Goal: Information Seeking & Learning: Learn about a topic

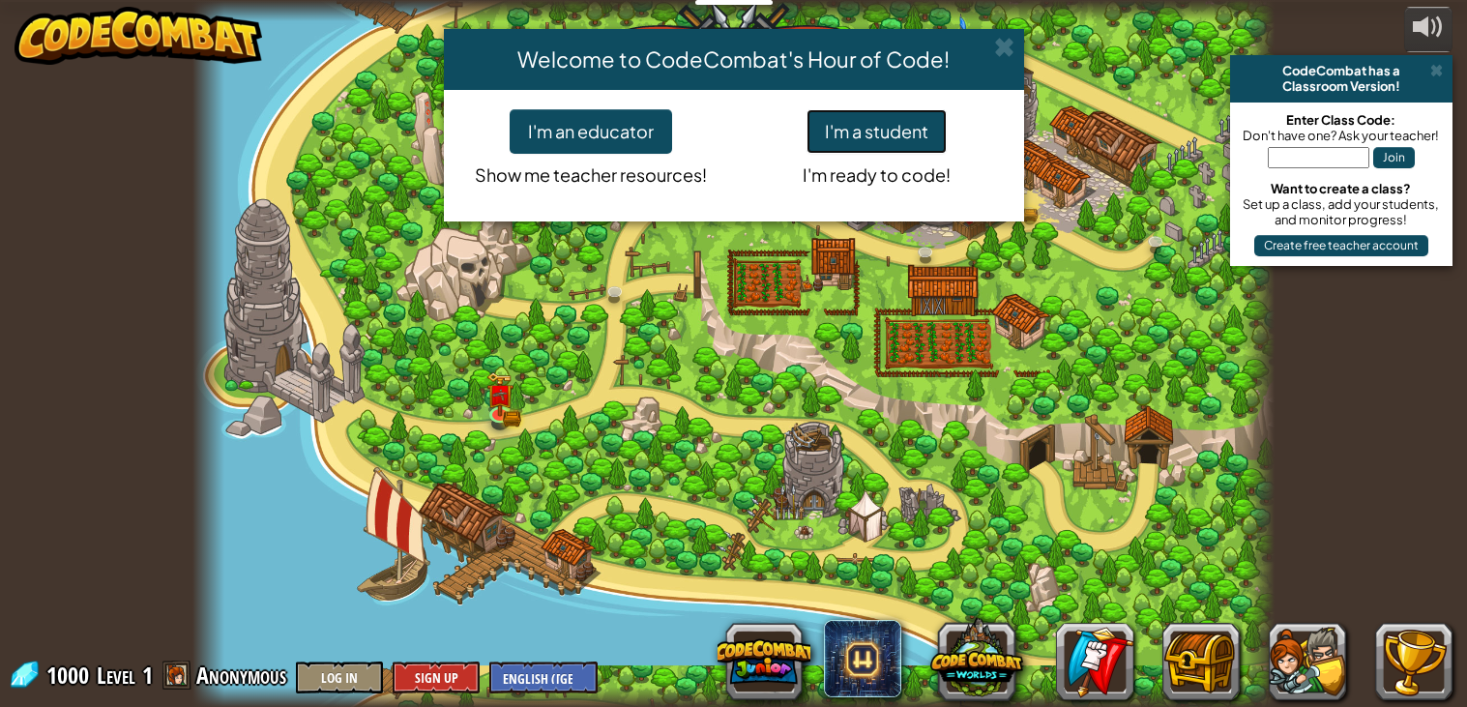
click at [909, 122] on button "I'm a student" at bounding box center [876, 131] width 140 height 44
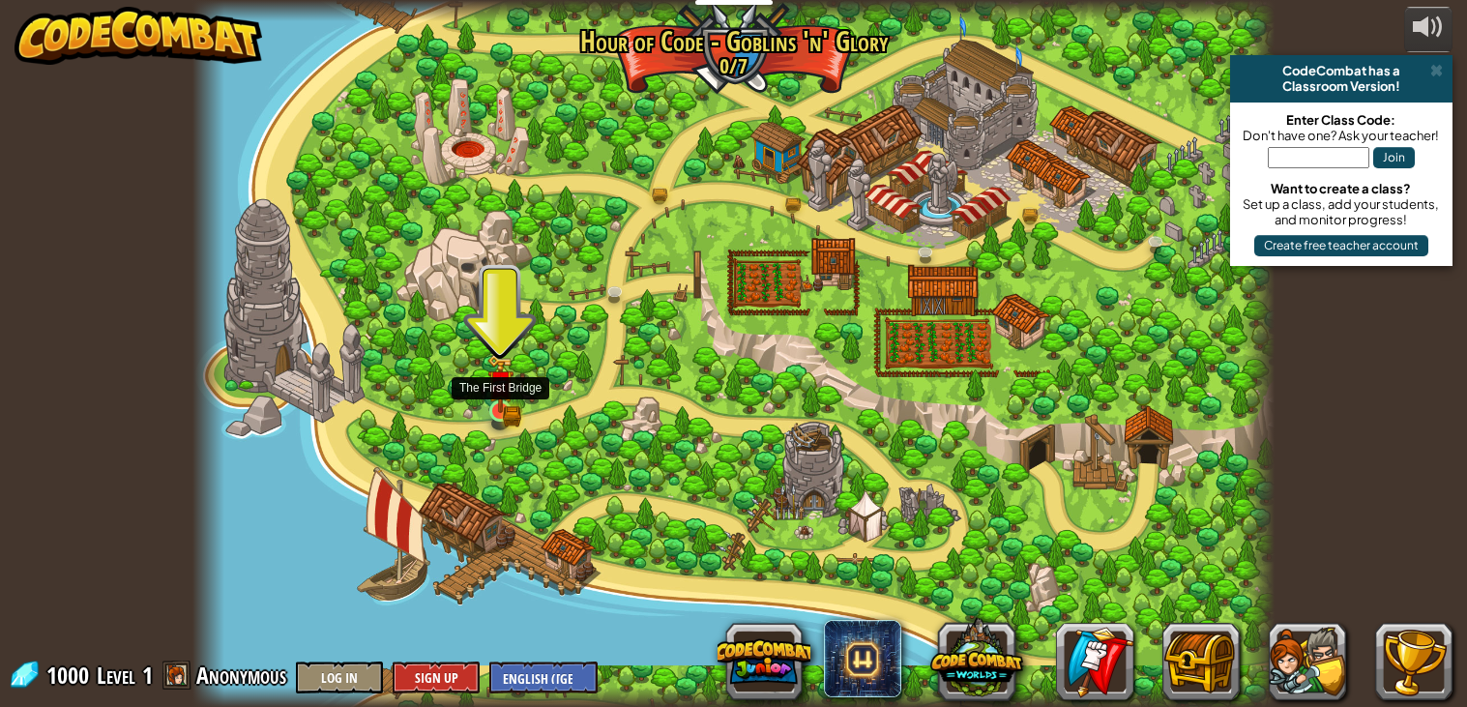
click at [504, 407] on img at bounding box center [500, 383] width 27 height 59
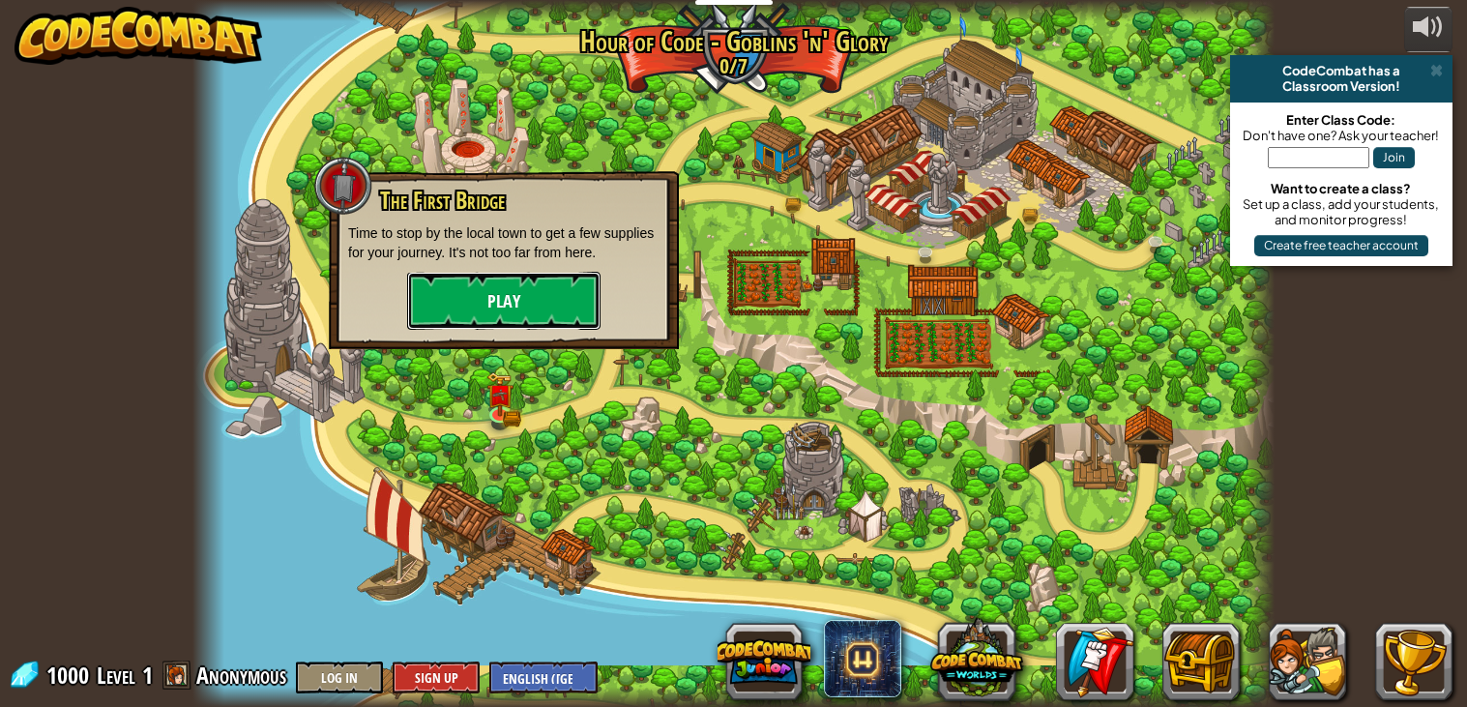
click at [513, 304] on button "Play" at bounding box center [503, 301] width 193 height 58
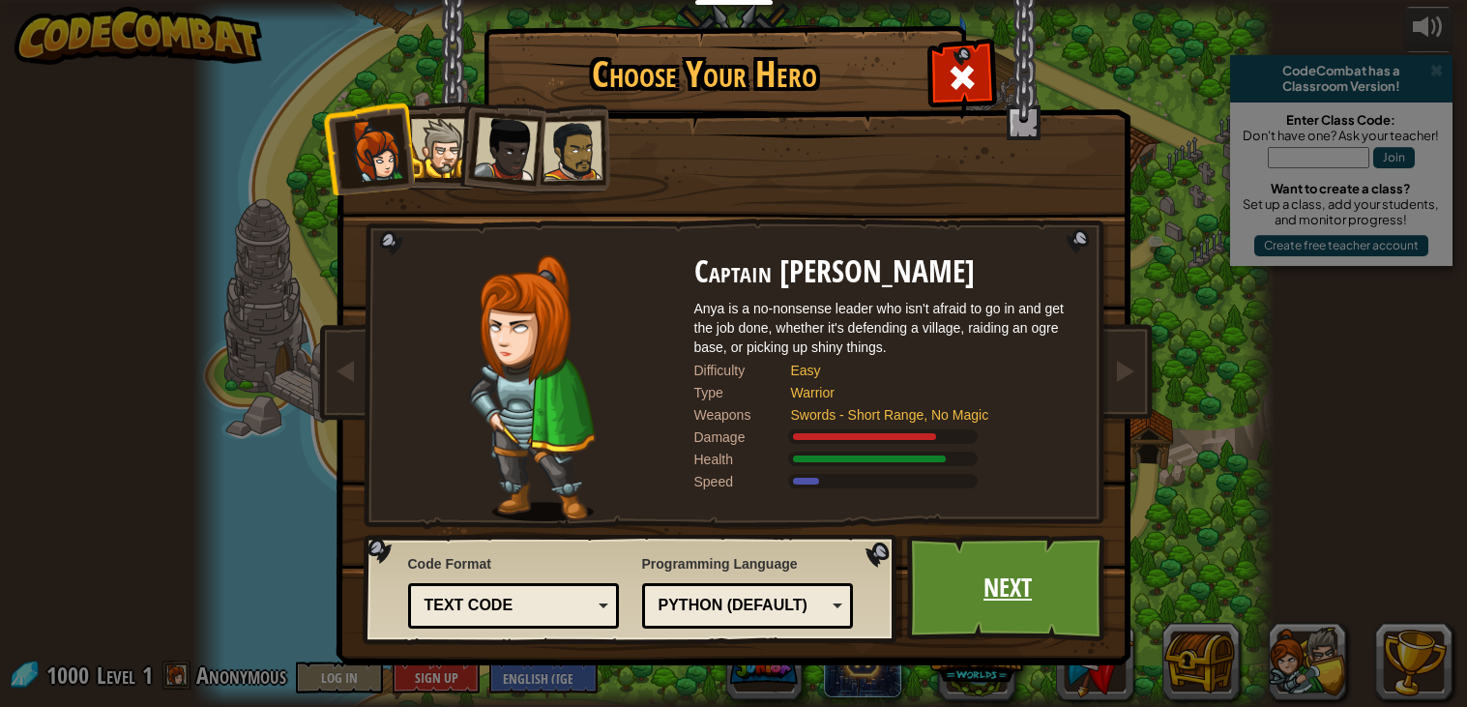
click at [1057, 619] on link "Next" at bounding box center [1008, 588] width 202 height 106
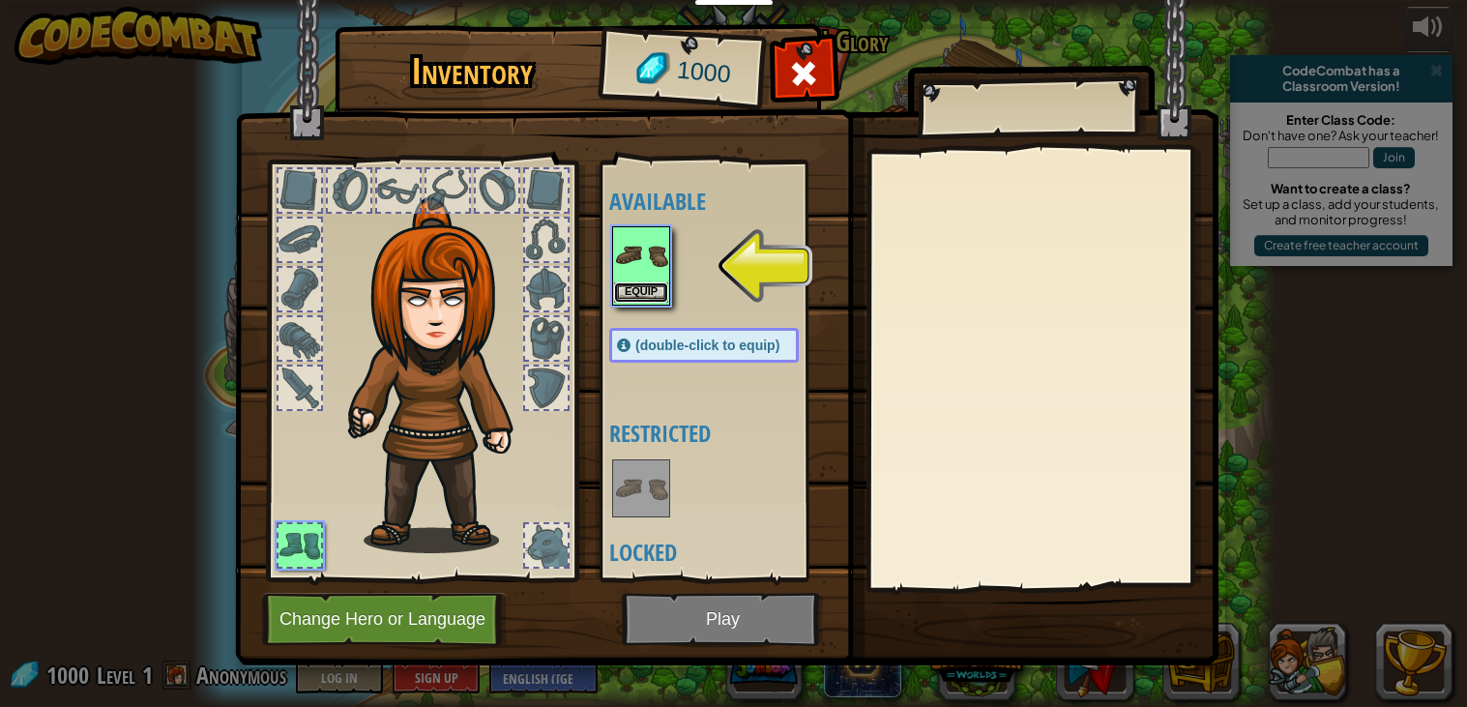
click at [634, 292] on button "Equip" at bounding box center [641, 292] width 54 height 20
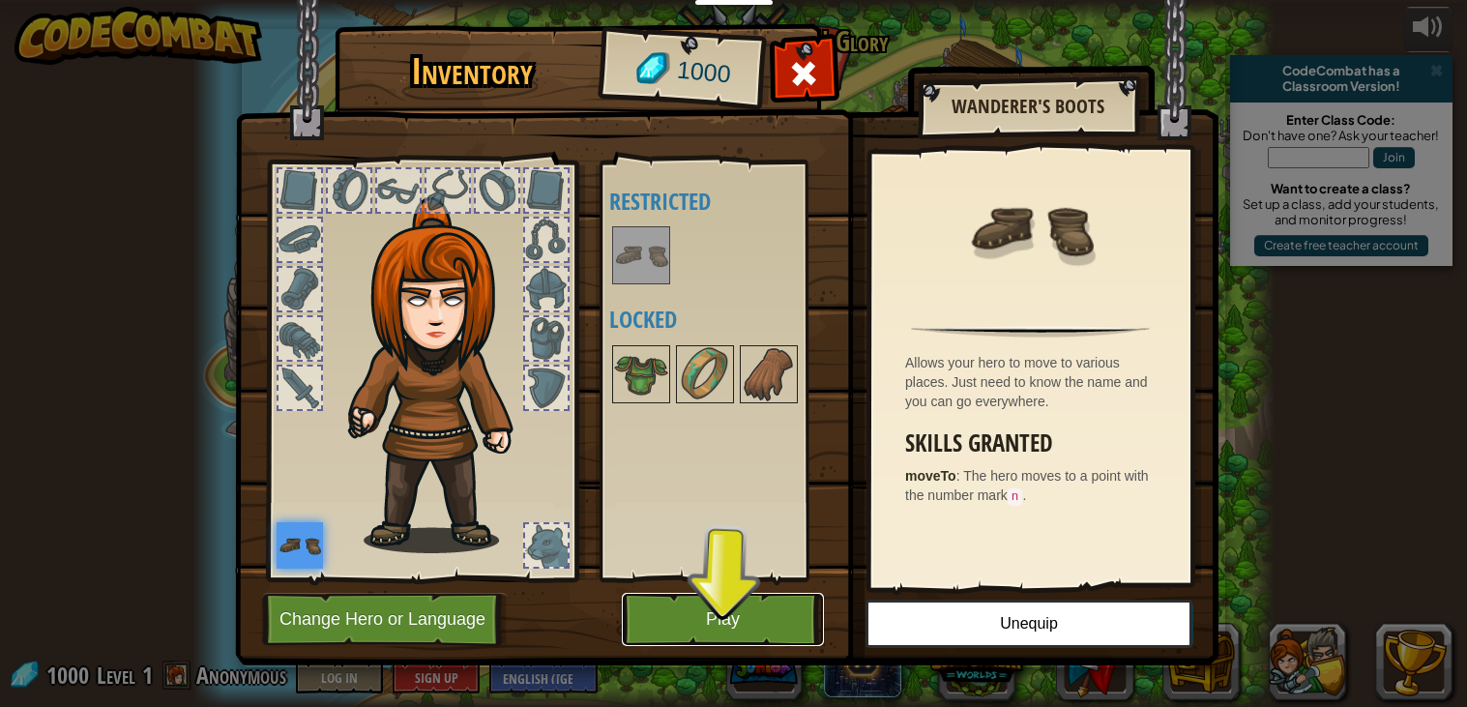
click at [677, 601] on button "Play" at bounding box center [723, 619] width 202 height 53
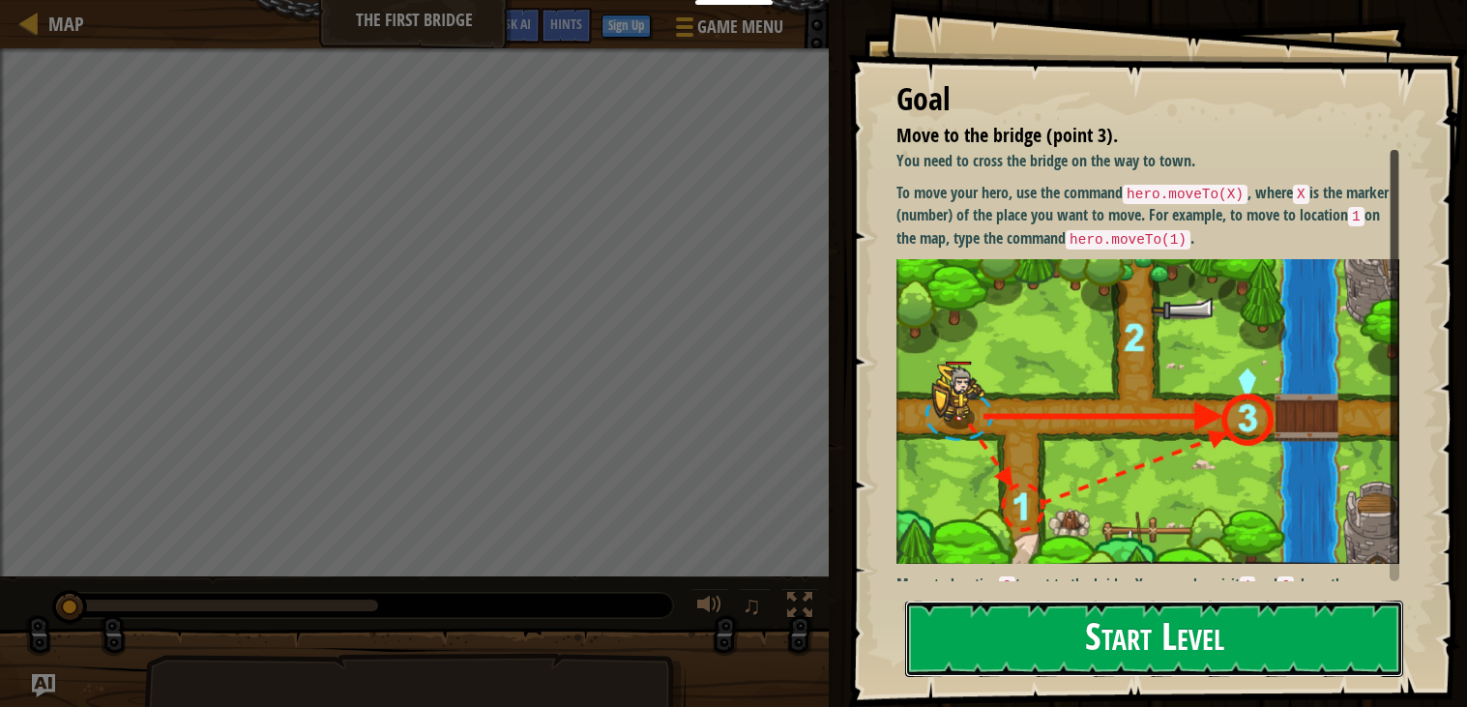
click at [1000, 639] on button "Start Level" at bounding box center [1154, 638] width 498 height 76
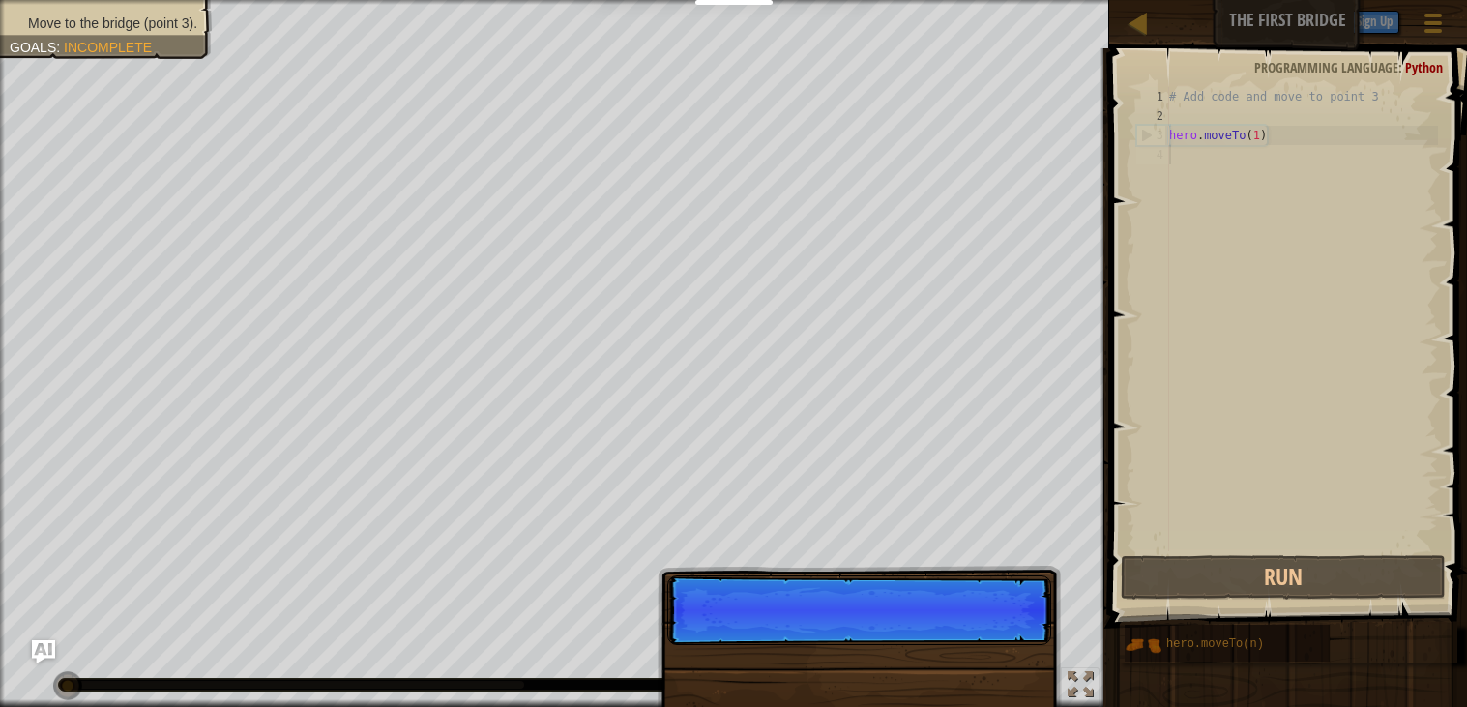
scroll to position [9, 0]
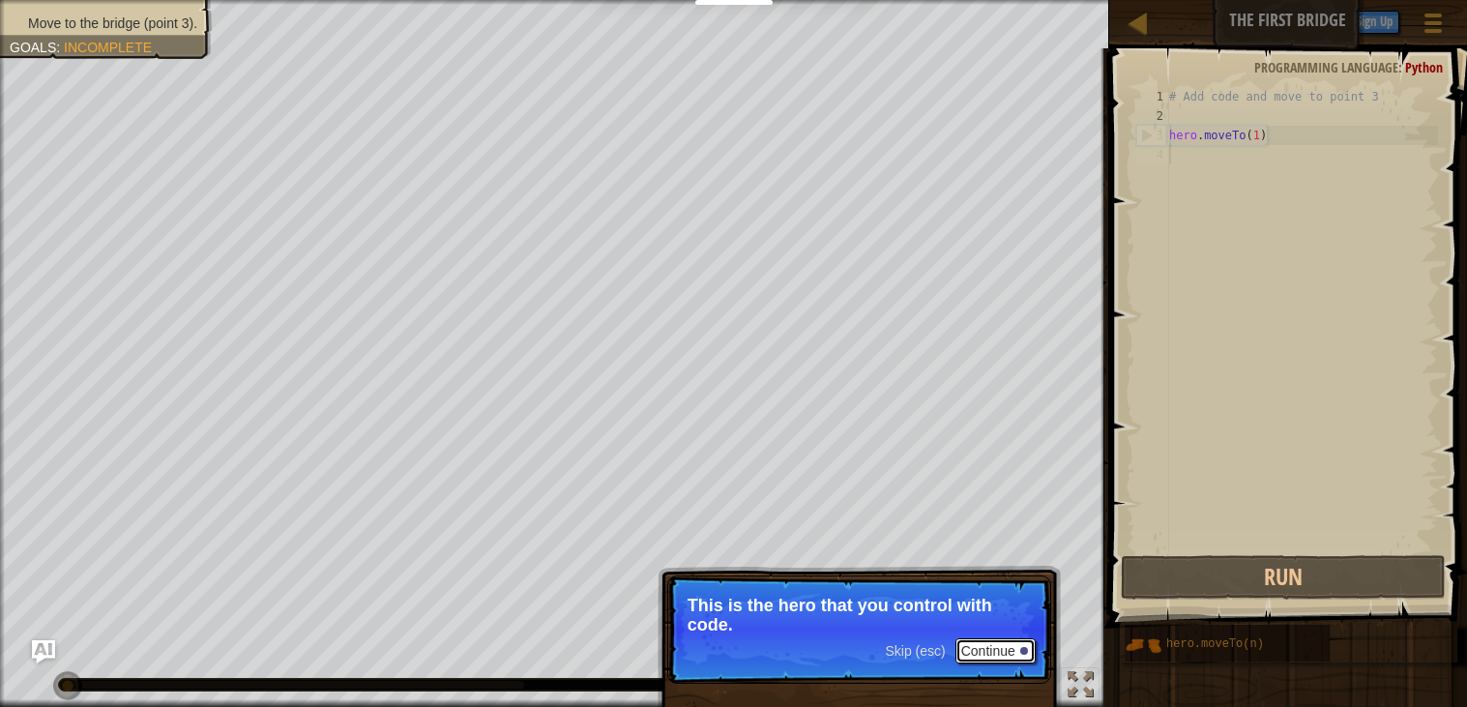
click at [1016, 640] on button "Continue" at bounding box center [995, 650] width 80 height 25
click at [1016, 640] on button "Continue" at bounding box center [995, 652] width 80 height 25
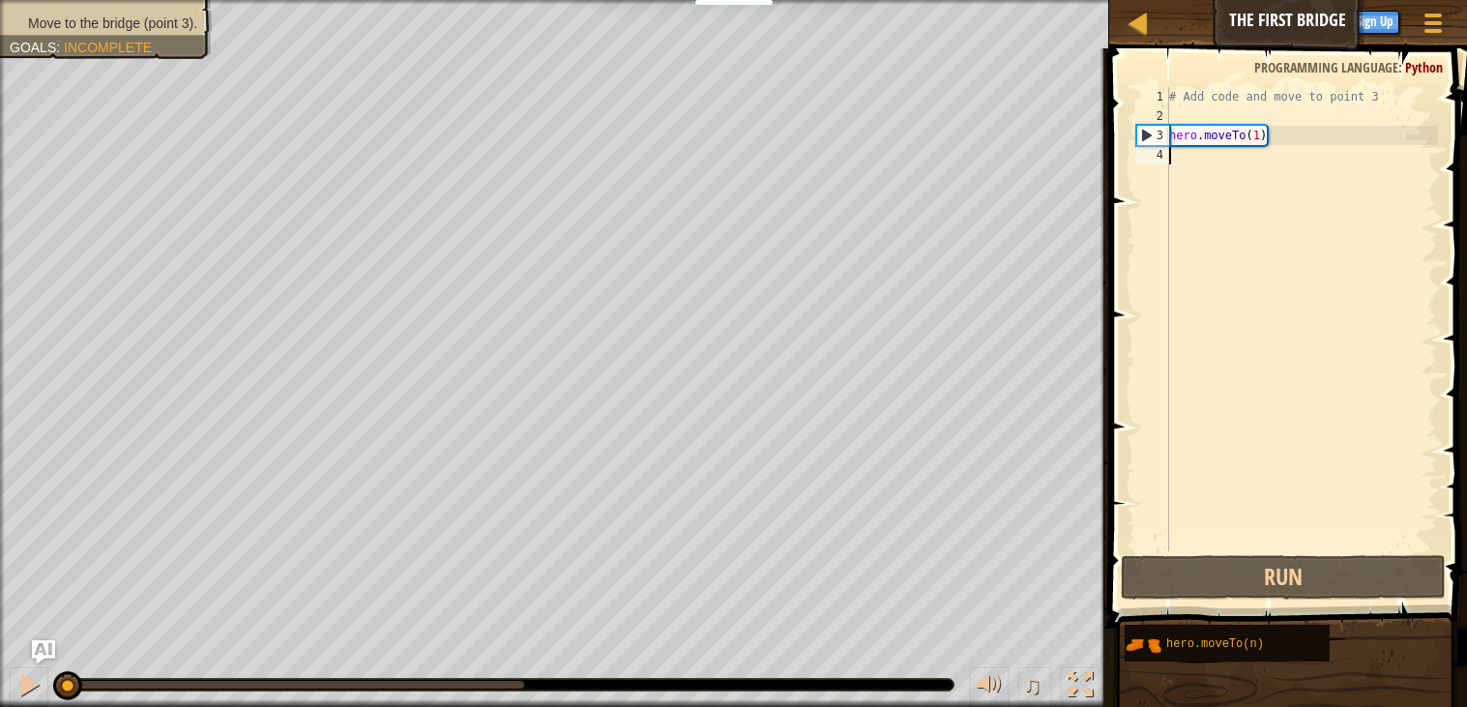
click at [1224, 168] on div "# Add code and move to point 3 hero . moveTo ( 1 )" at bounding box center [1301, 338] width 273 height 503
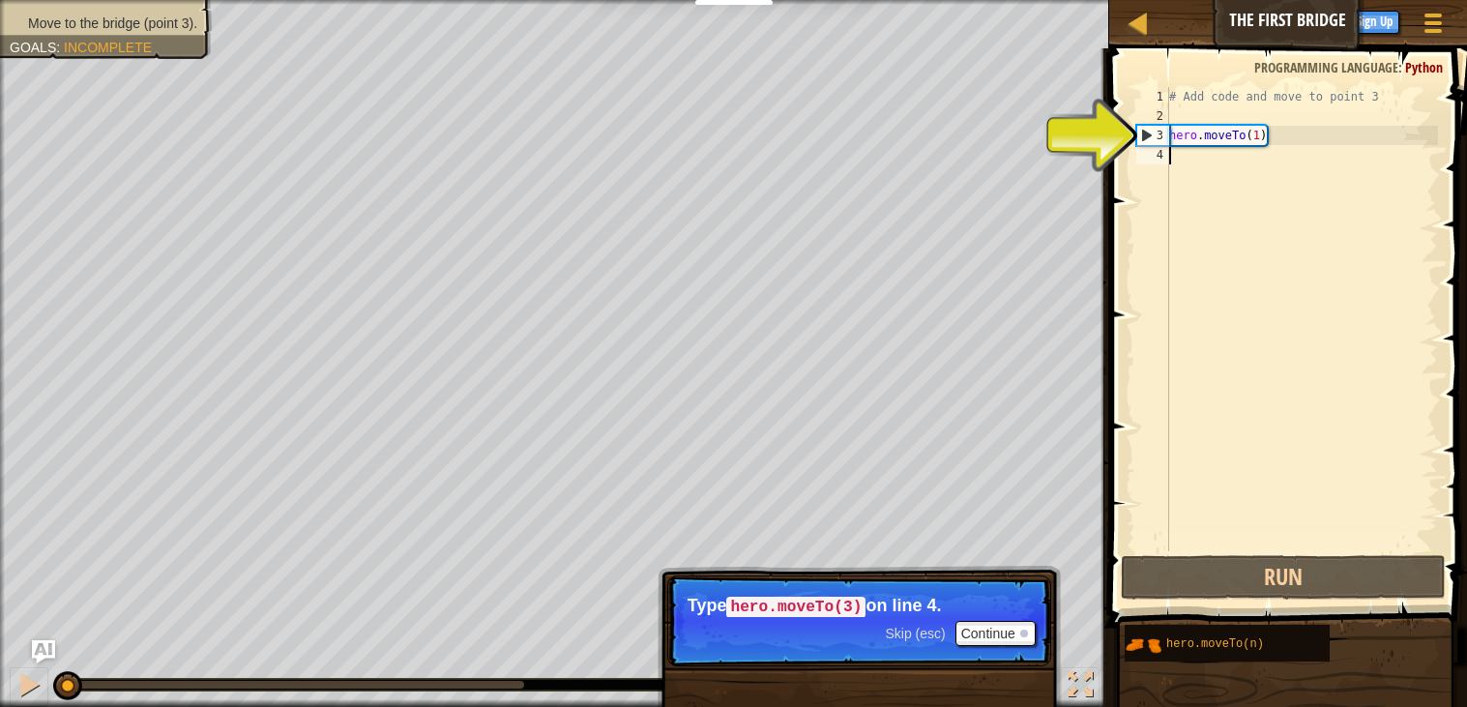
click at [1209, 131] on div "# Add code and move to point 3 hero . moveTo ( 1 )" at bounding box center [1301, 338] width 273 height 503
click at [988, 625] on button "Continue" at bounding box center [995, 633] width 80 height 25
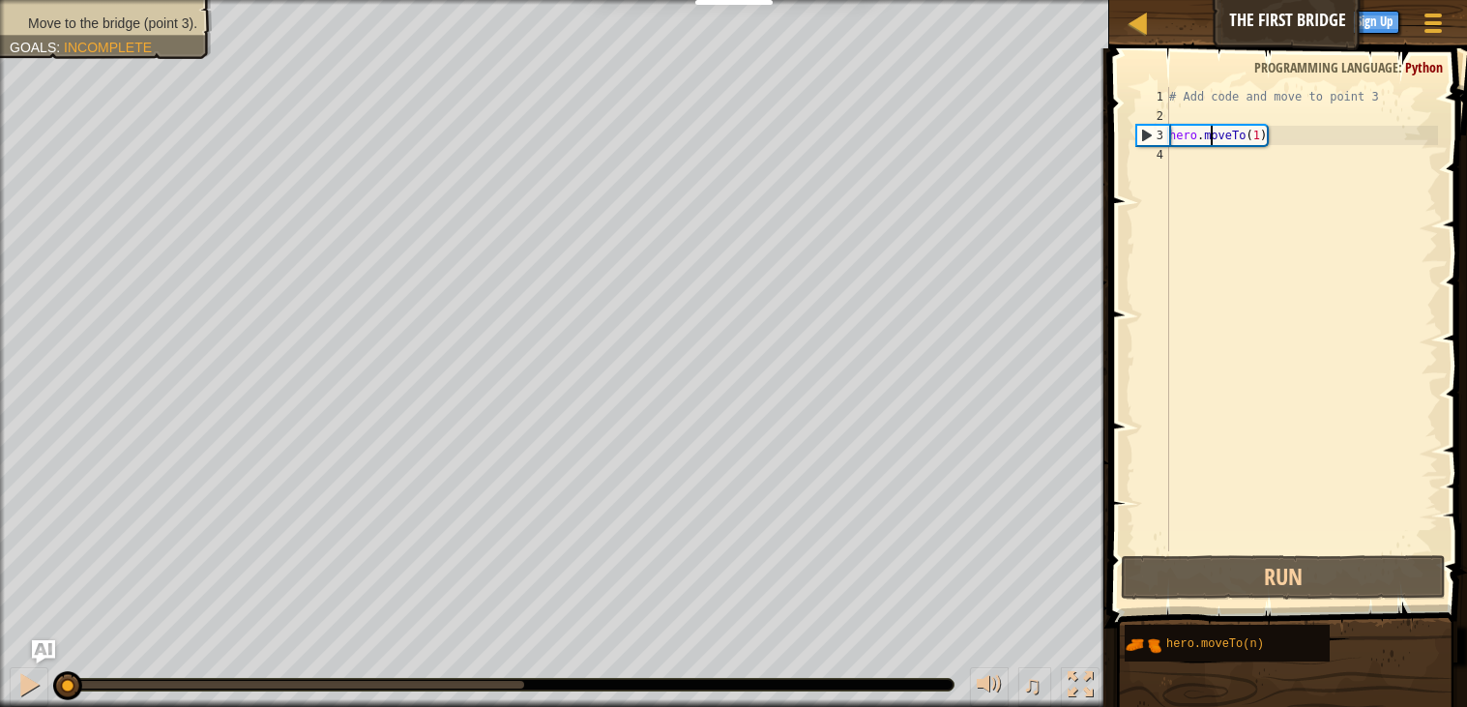
click at [1227, 132] on div "# Add code and move to point 3 hero . moveTo ( 1 )" at bounding box center [1301, 338] width 273 height 503
click at [1150, 135] on div "3" at bounding box center [1153, 135] width 32 height 19
type textarea "hero.moveTo(1)"
click at [1165, 155] on div "4" at bounding box center [1152, 154] width 33 height 19
click at [1160, 153] on div "4" at bounding box center [1152, 154] width 33 height 19
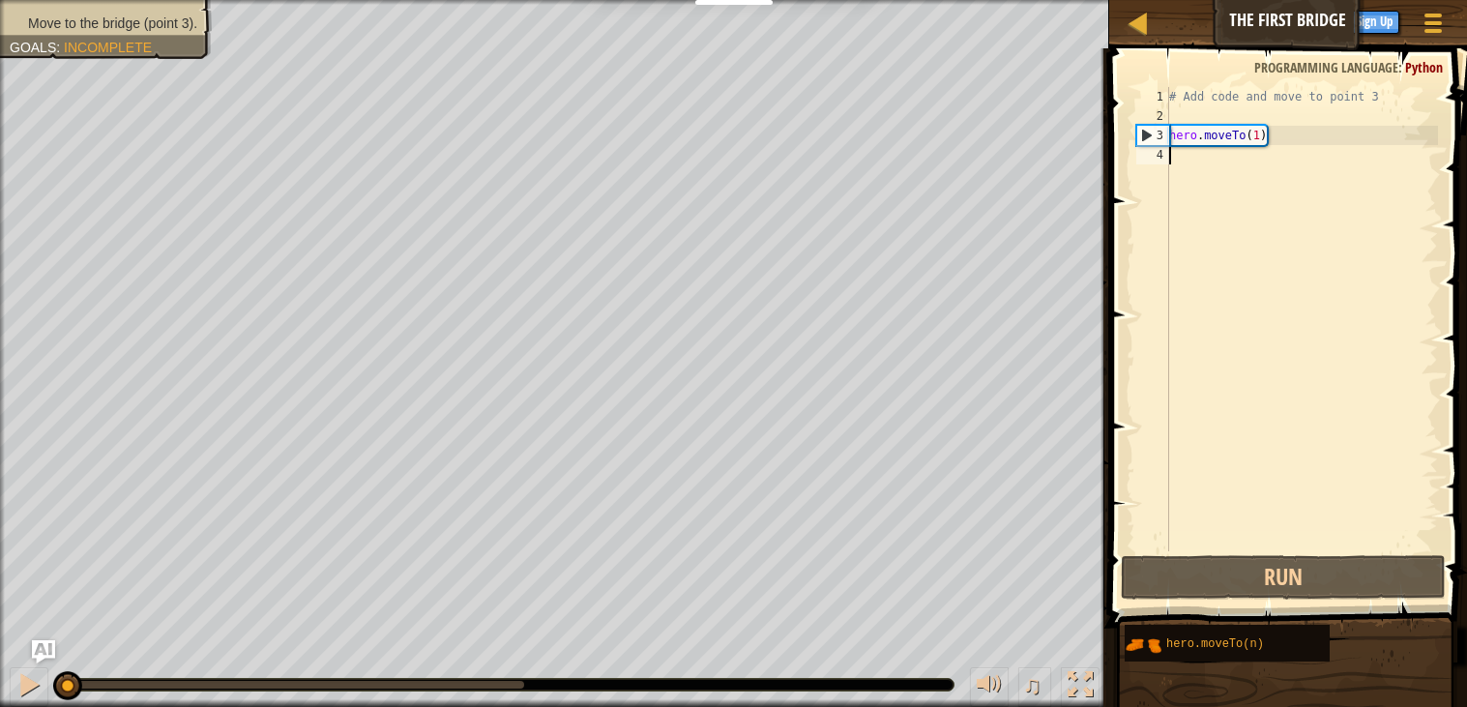
click at [1185, 153] on div "# Add code and move to point 3 hero . moveTo ( 1 )" at bounding box center [1301, 338] width 273 height 503
click at [1192, 154] on div "# Add code and move to point 3 hero . moveTo ( 1 )" at bounding box center [1301, 338] width 273 height 503
type textarea "n"
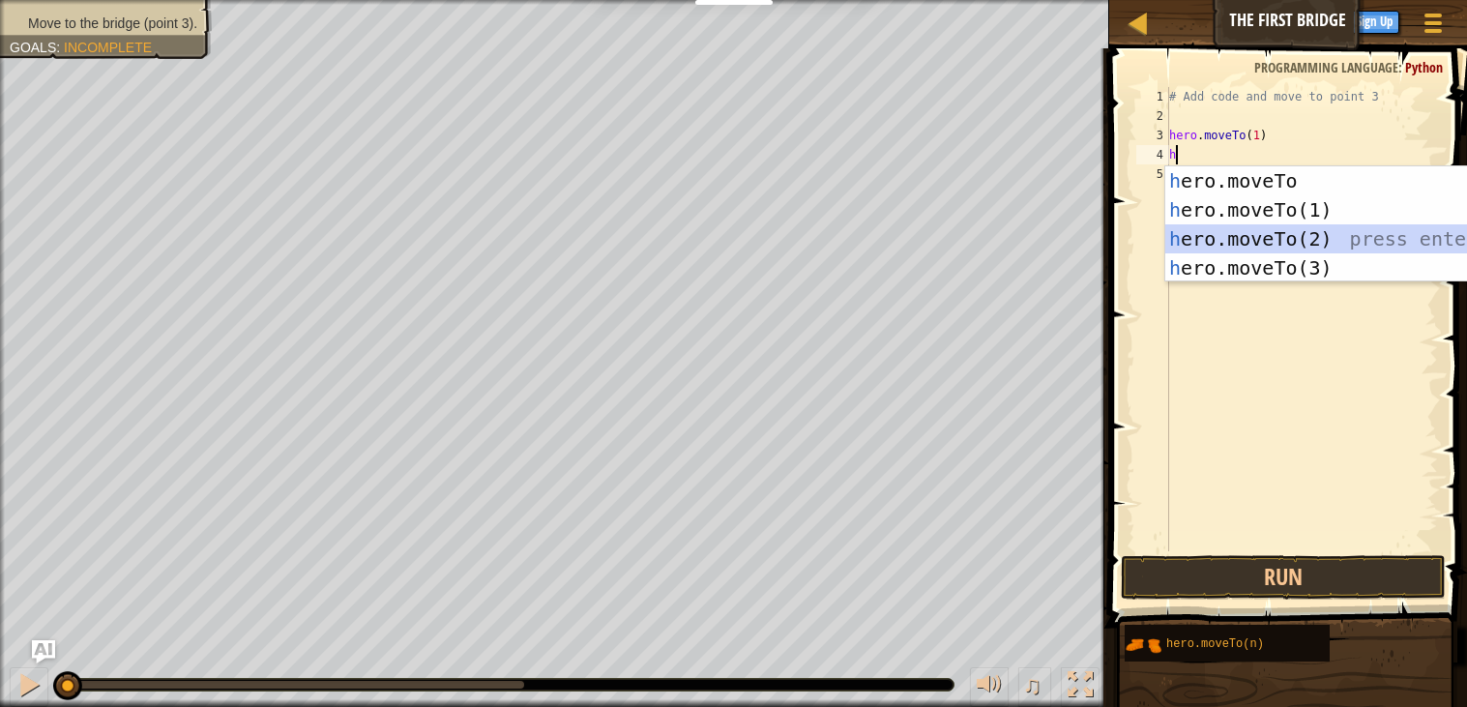
click at [1209, 228] on div "h ero.moveTo press enter h ero.moveTo(1) press enter h ero.moveTo(2) press ente…" at bounding box center [1348, 253] width 366 height 174
type textarea "hero.moveTo(2)"
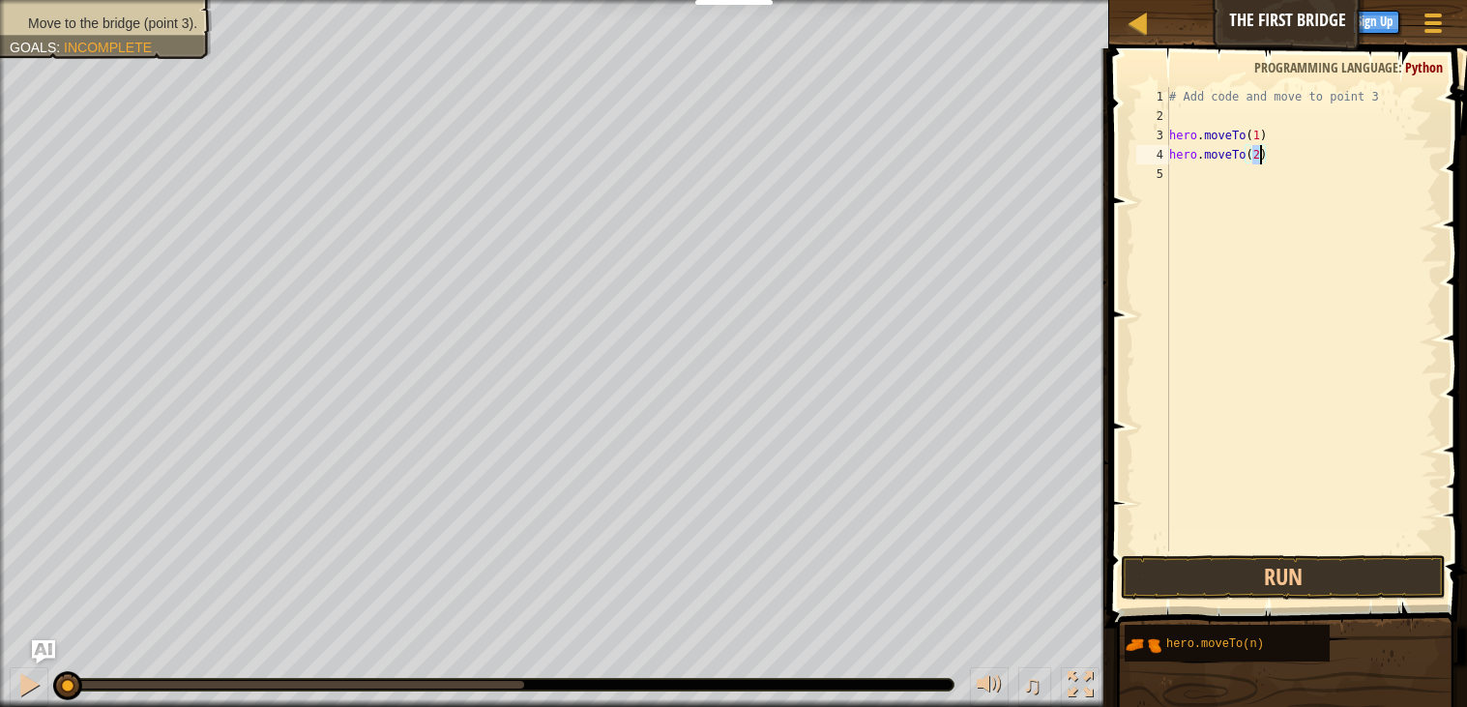
click at [1181, 175] on div "# Add code and move to point 3 hero . moveTo ( 1 ) hero . moveTo ( 2 )" at bounding box center [1301, 338] width 273 height 503
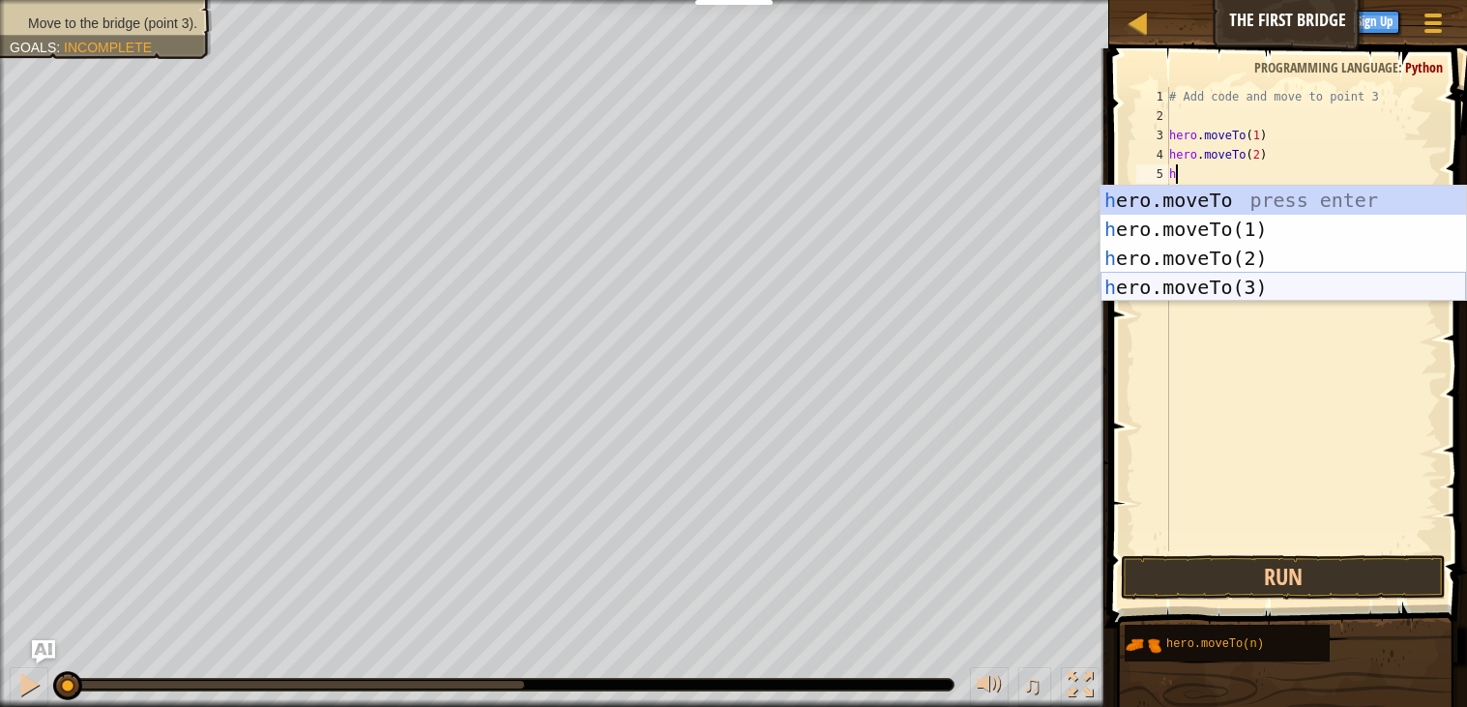
click at [1182, 281] on div "h ero.moveTo press enter h ero.moveTo(1) press enter h ero.moveTo(2) press ente…" at bounding box center [1283, 273] width 366 height 174
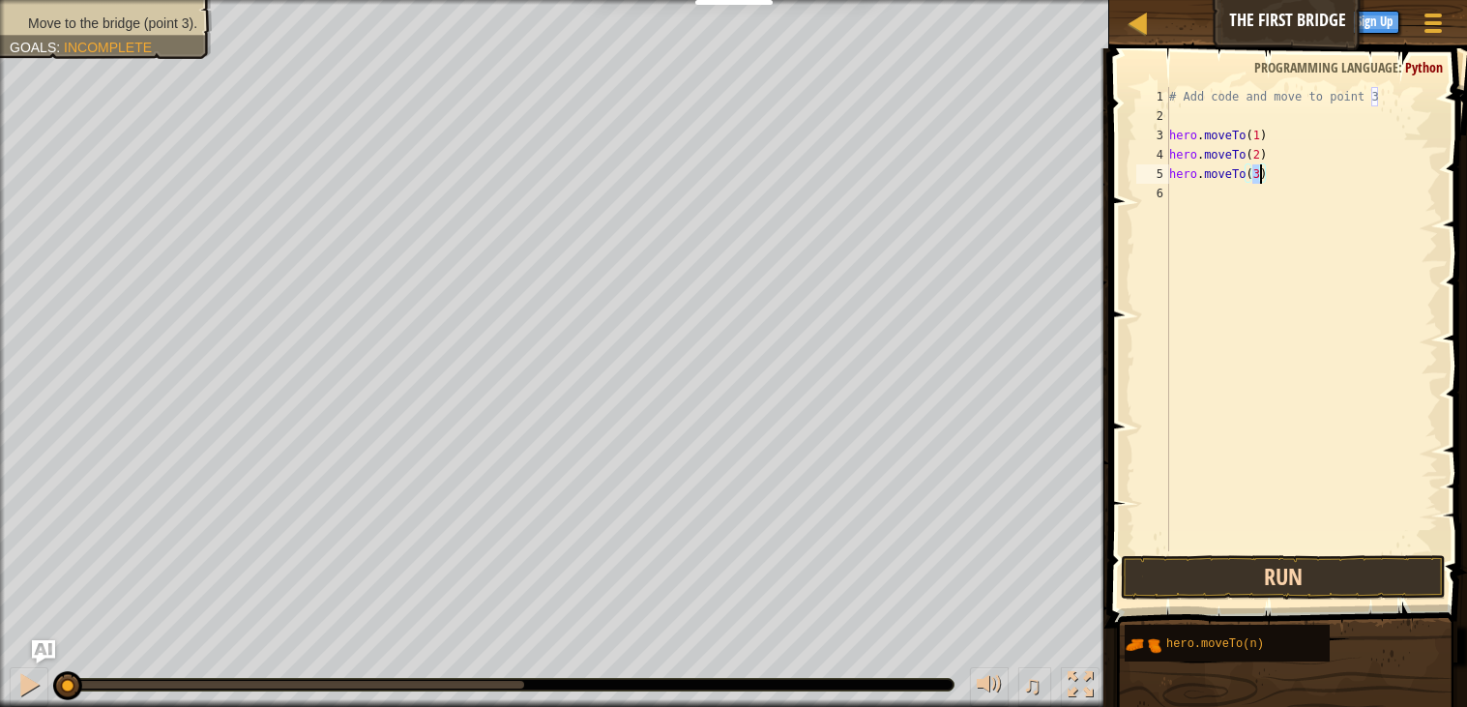
type textarea "hero.moveTo(3)"
click at [1228, 569] on button "Run" at bounding box center [1283, 577] width 325 height 44
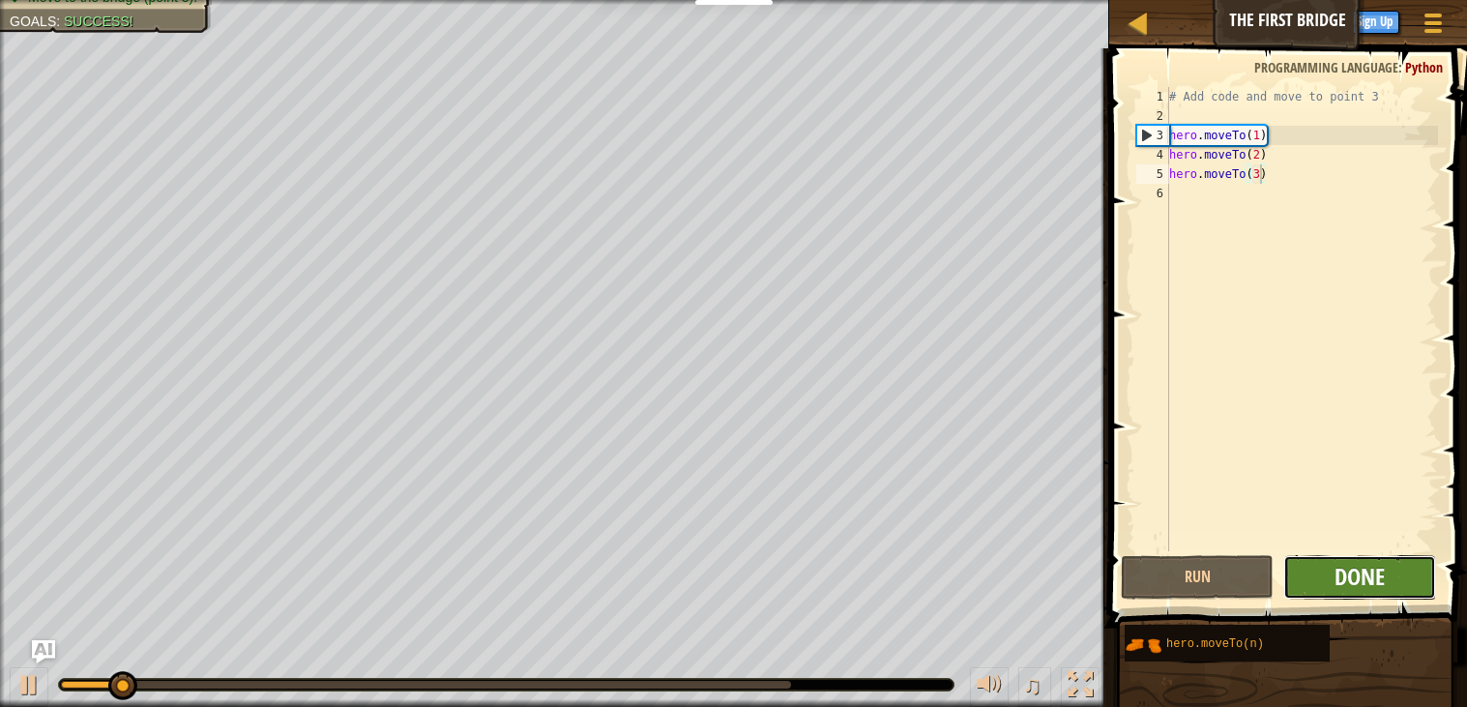
click at [1349, 572] on span "Done" at bounding box center [1359, 576] width 50 height 31
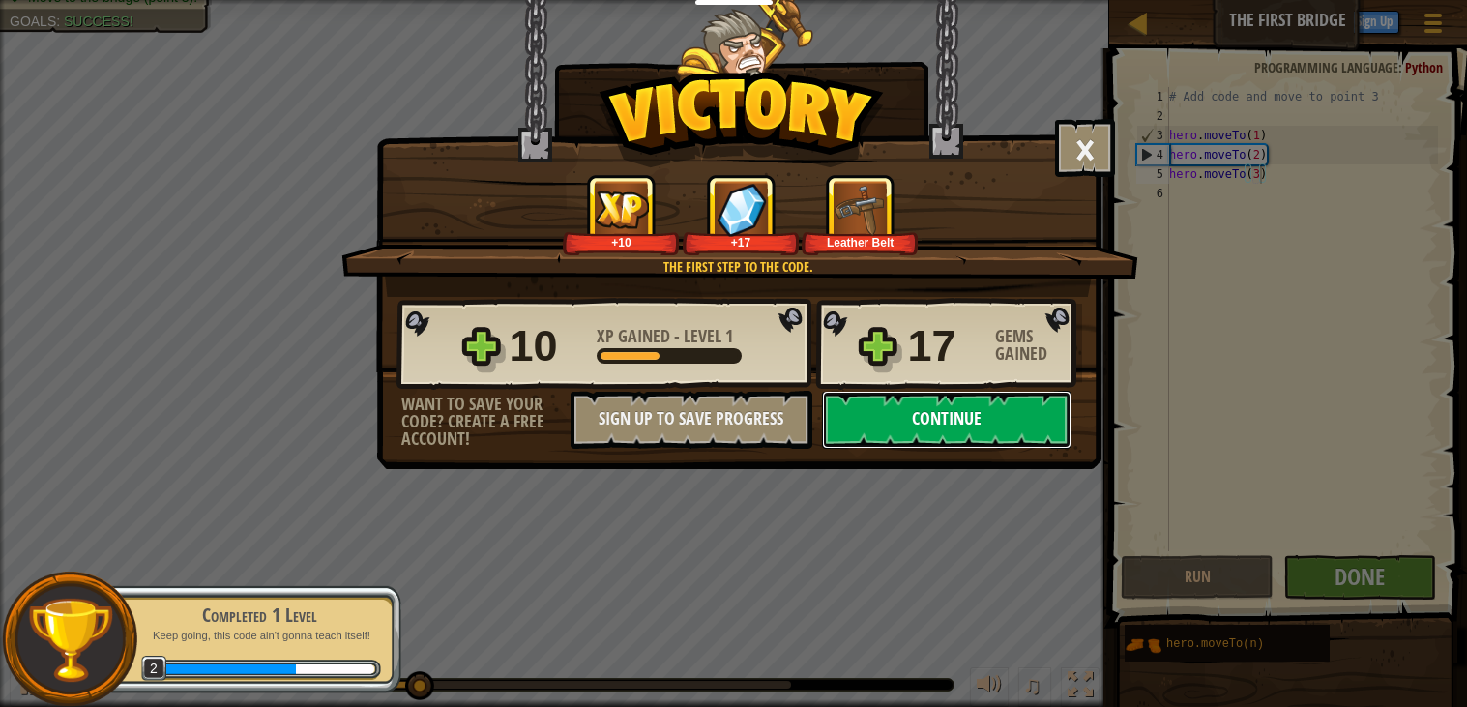
click at [992, 449] on button "Continue" at bounding box center [946, 420] width 249 height 58
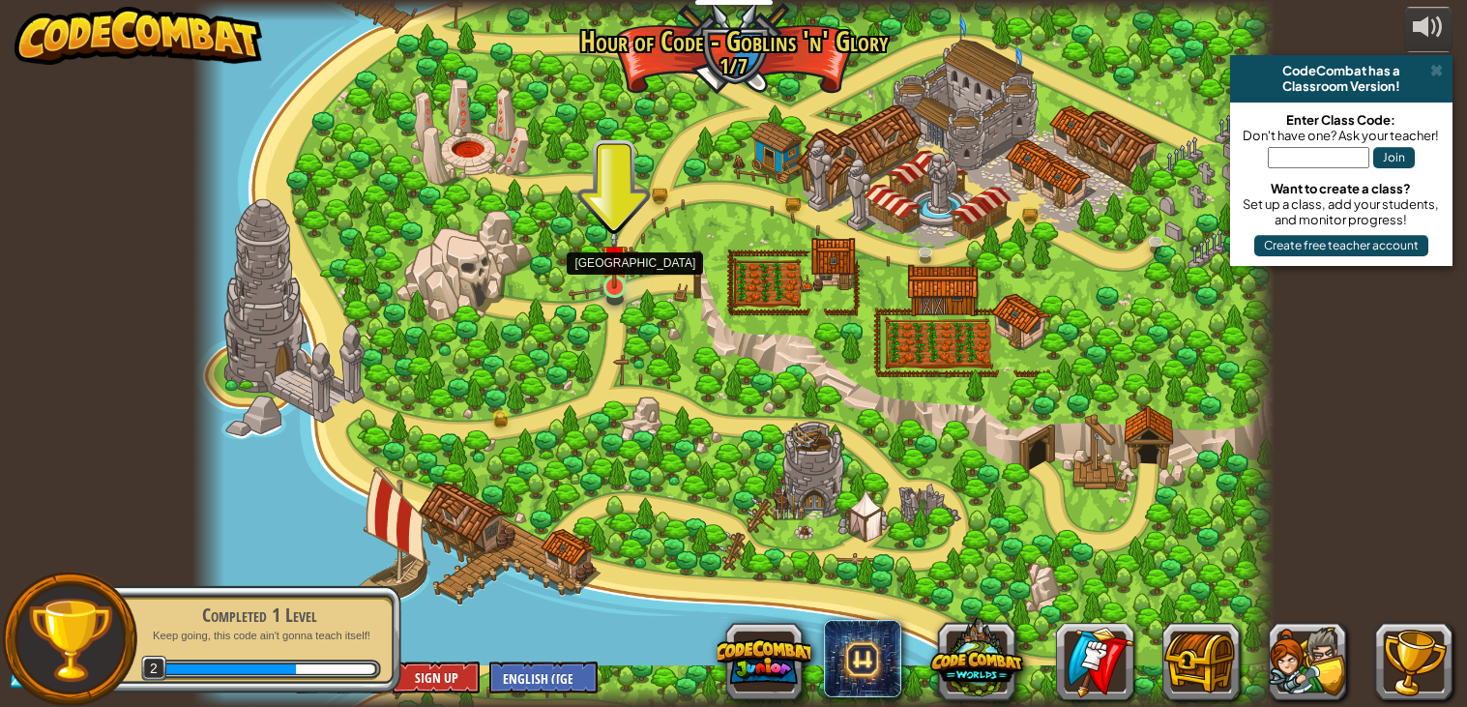
click at [616, 271] on img at bounding box center [614, 258] width 27 height 62
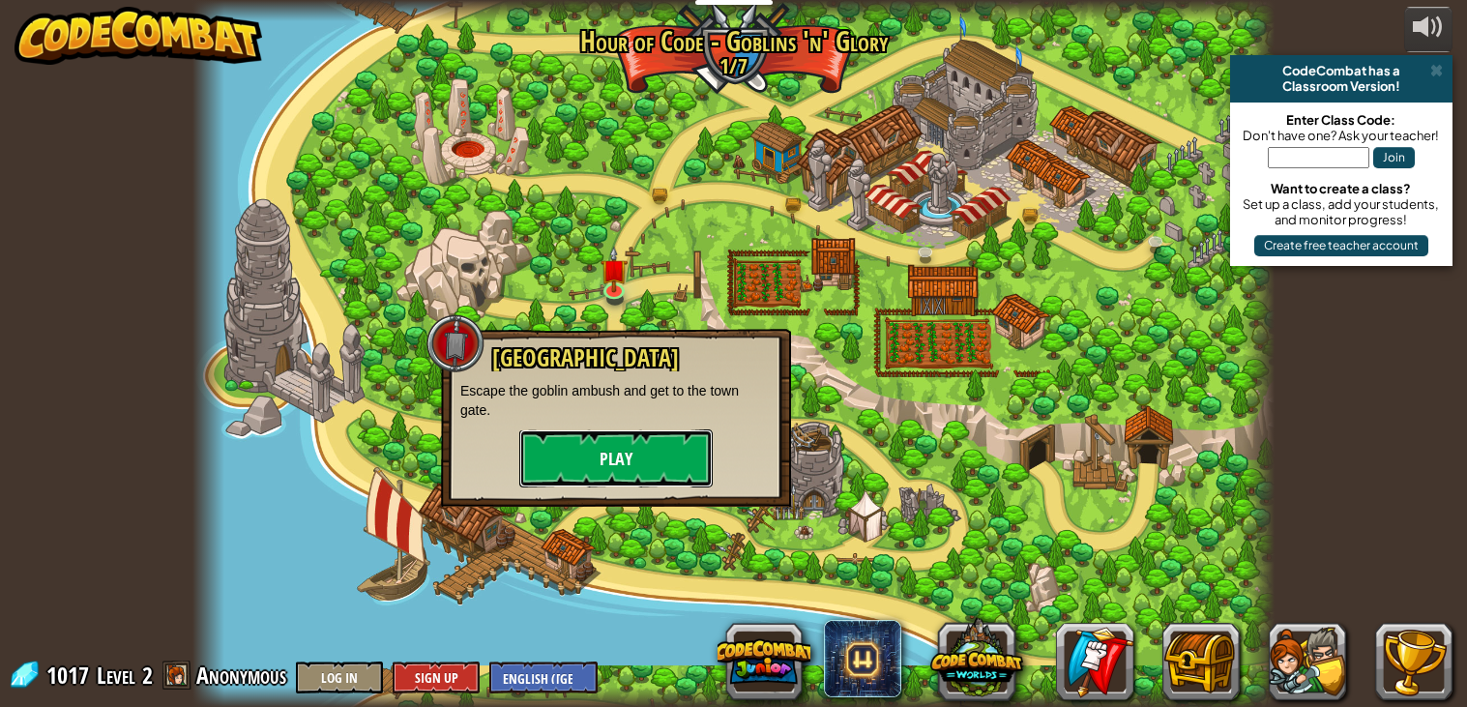
click at [654, 459] on button "Play" at bounding box center [615, 458] width 193 height 58
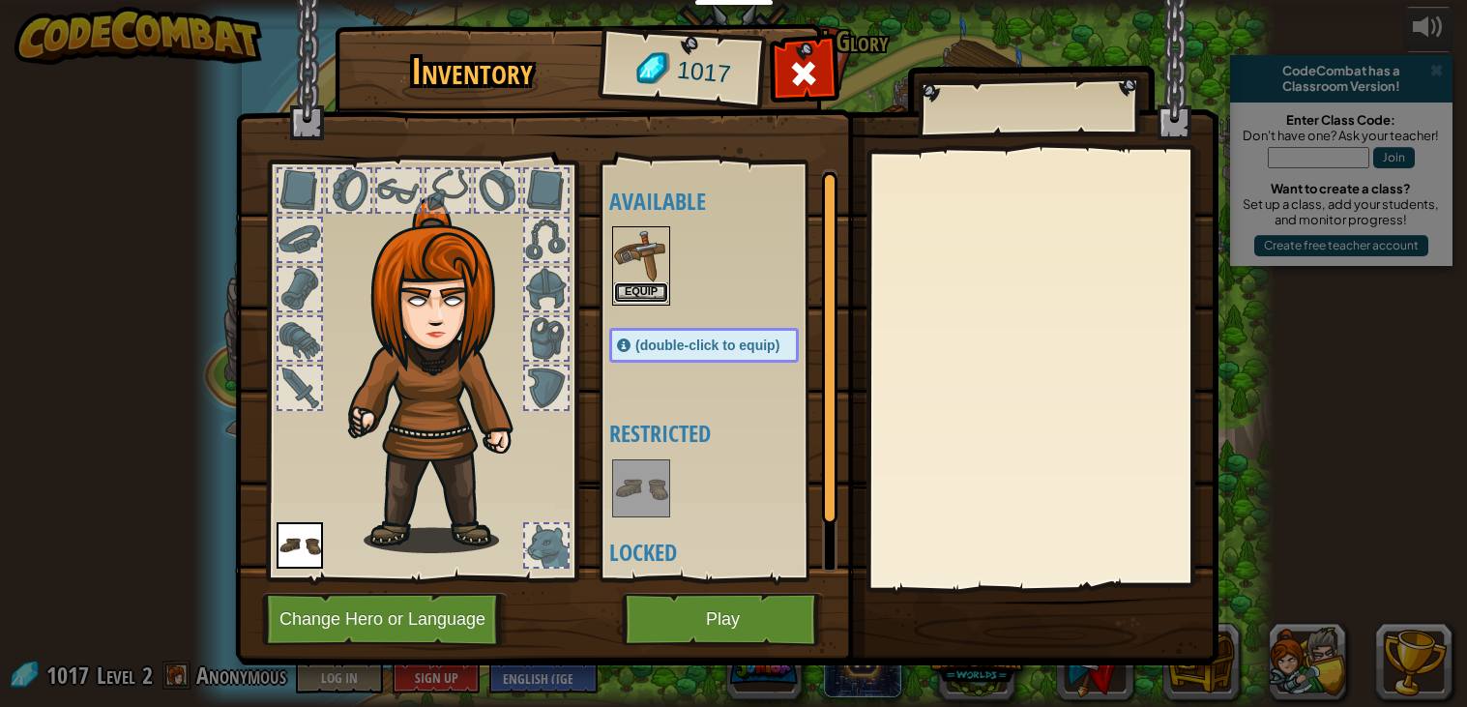
click at [656, 285] on button "Equip" at bounding box center [641, 292] width 54 height 20
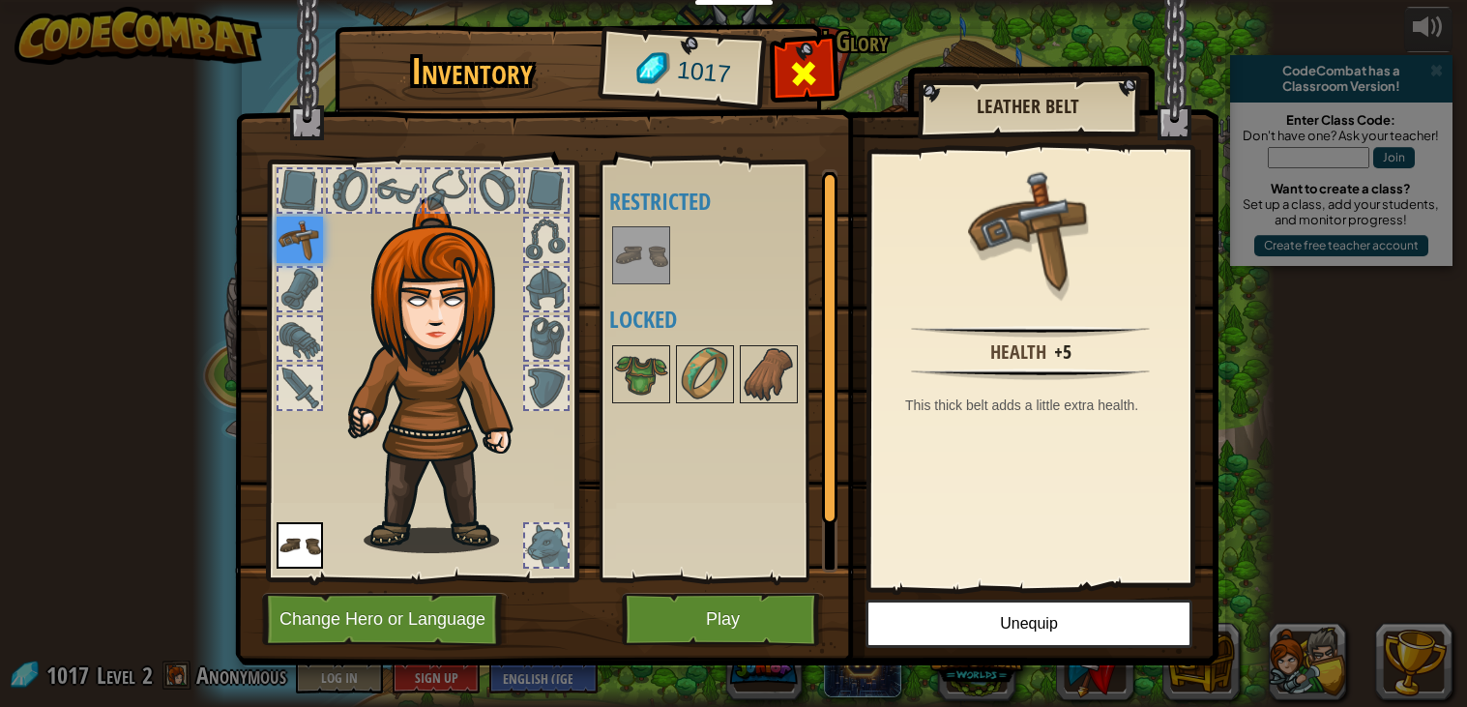
click at [810, 62] on span at bounding box center [804, 73] width 31 height 31
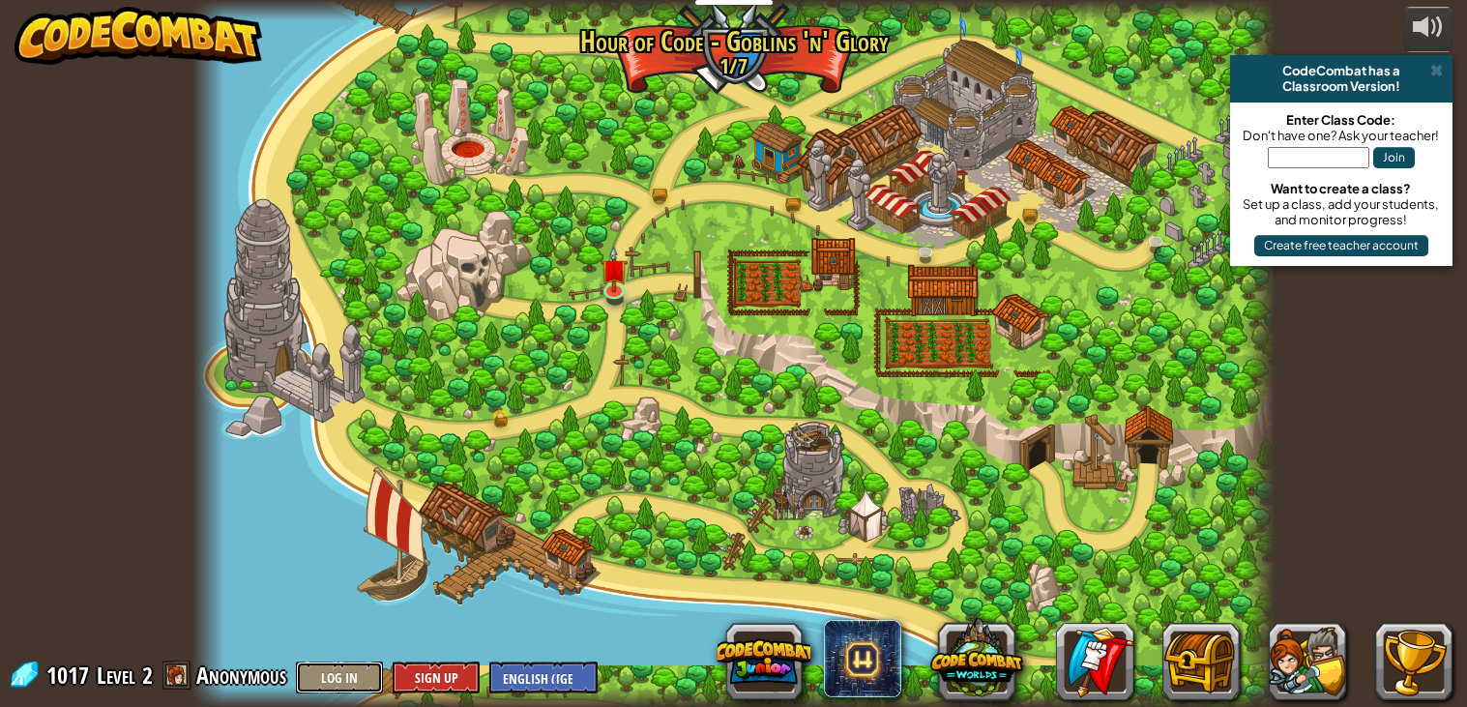
click at [351, 683] on button "Log In" at bounding box center [339, 677] width 87 height 32
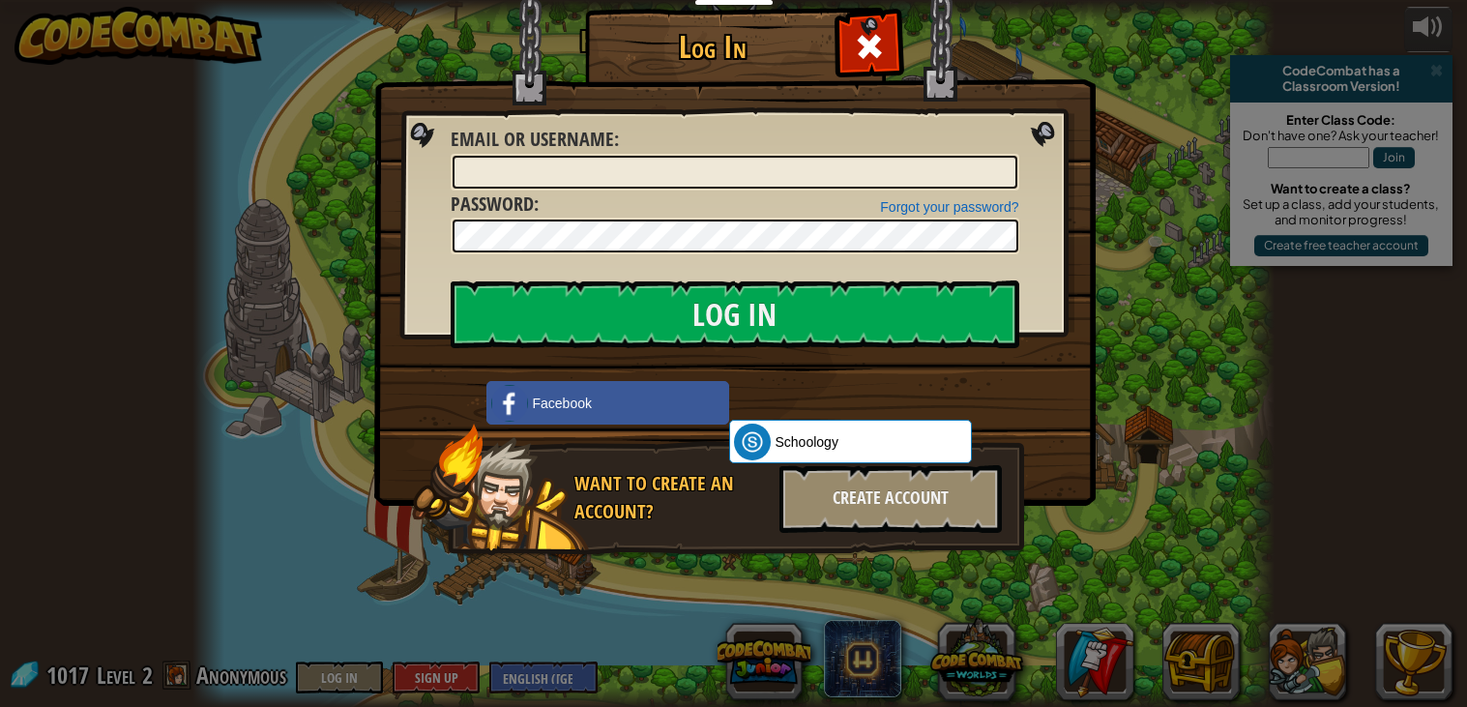
click at [701, 53] on h1 "Log In" at bounding box center [713, 47] width 247 height 34
click at [861, 38] on span at bounding box center [869, 46] width 31 height 31
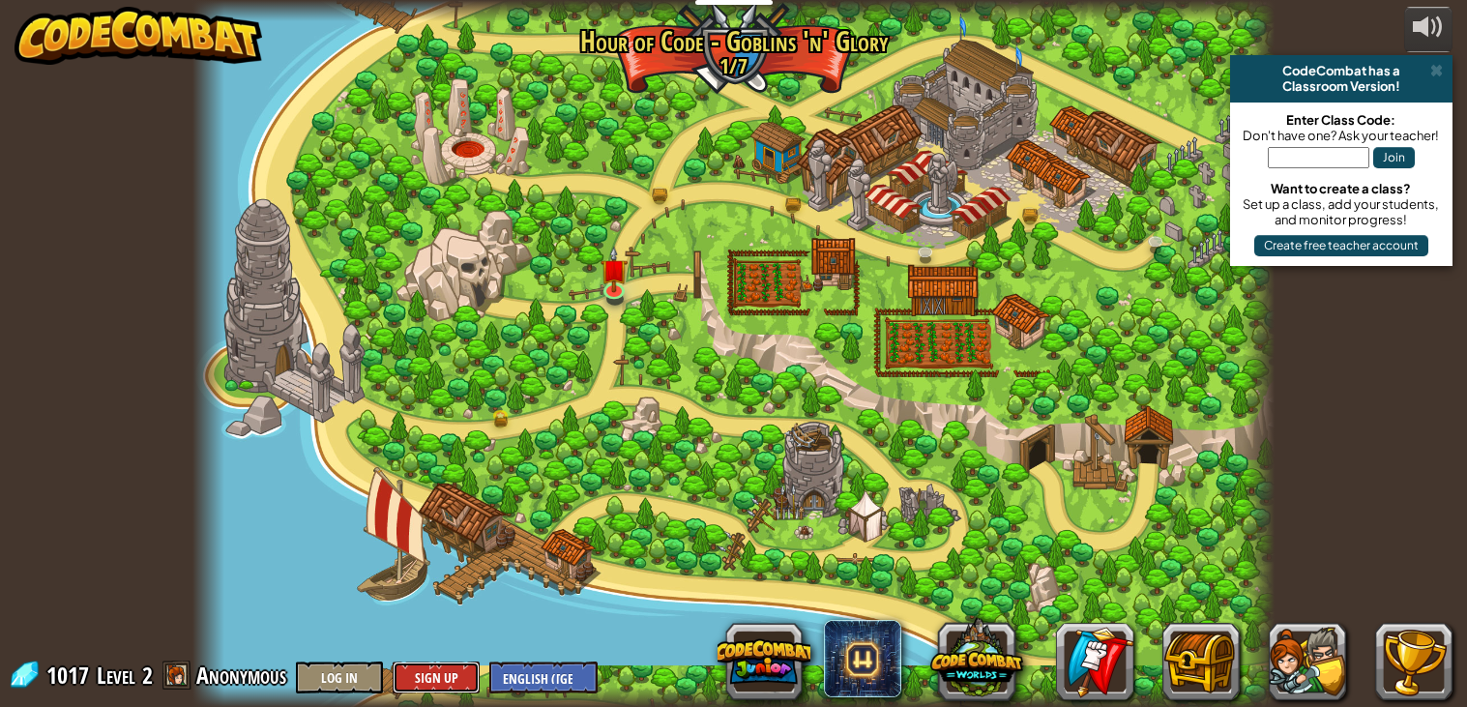
click at [453, 665] on button "Sign Up" at bounding box center [436, 677] width 87 height 32
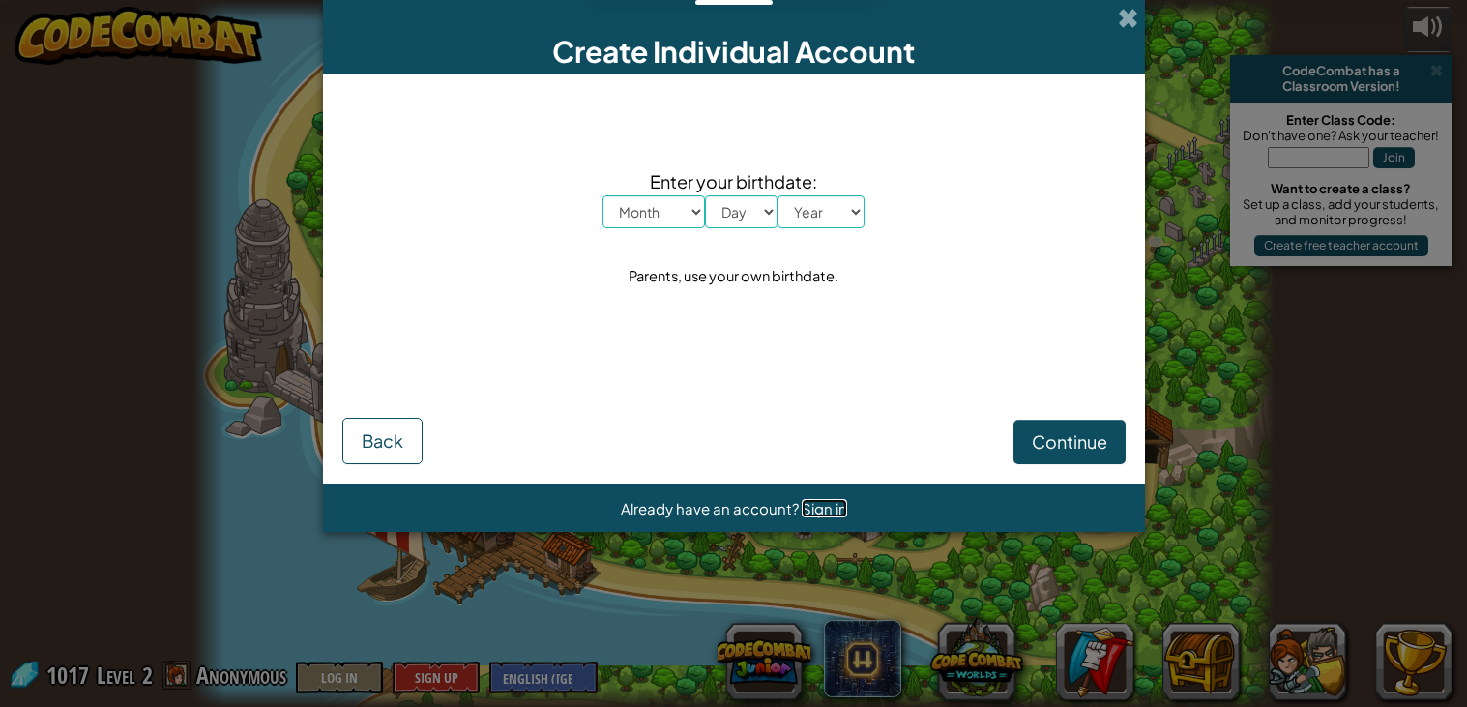
click at [811, 505] on span "Sign in" at bounding box center [824, 508] width 45 height 18
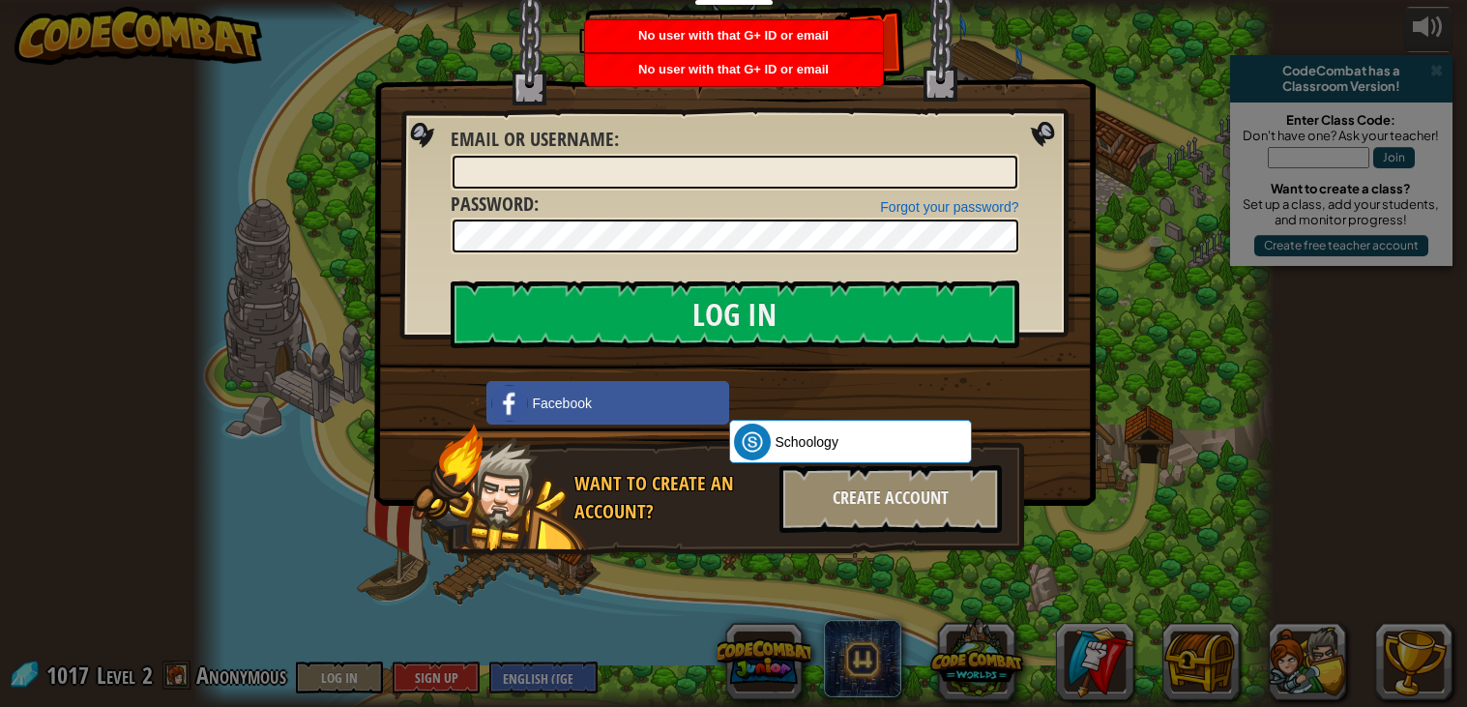
click at [899, 44] on img at bounding box center [734, 224] width 721 height 563
click at [894, 46] on div at bounding box center [868, 44] width 61 height 61
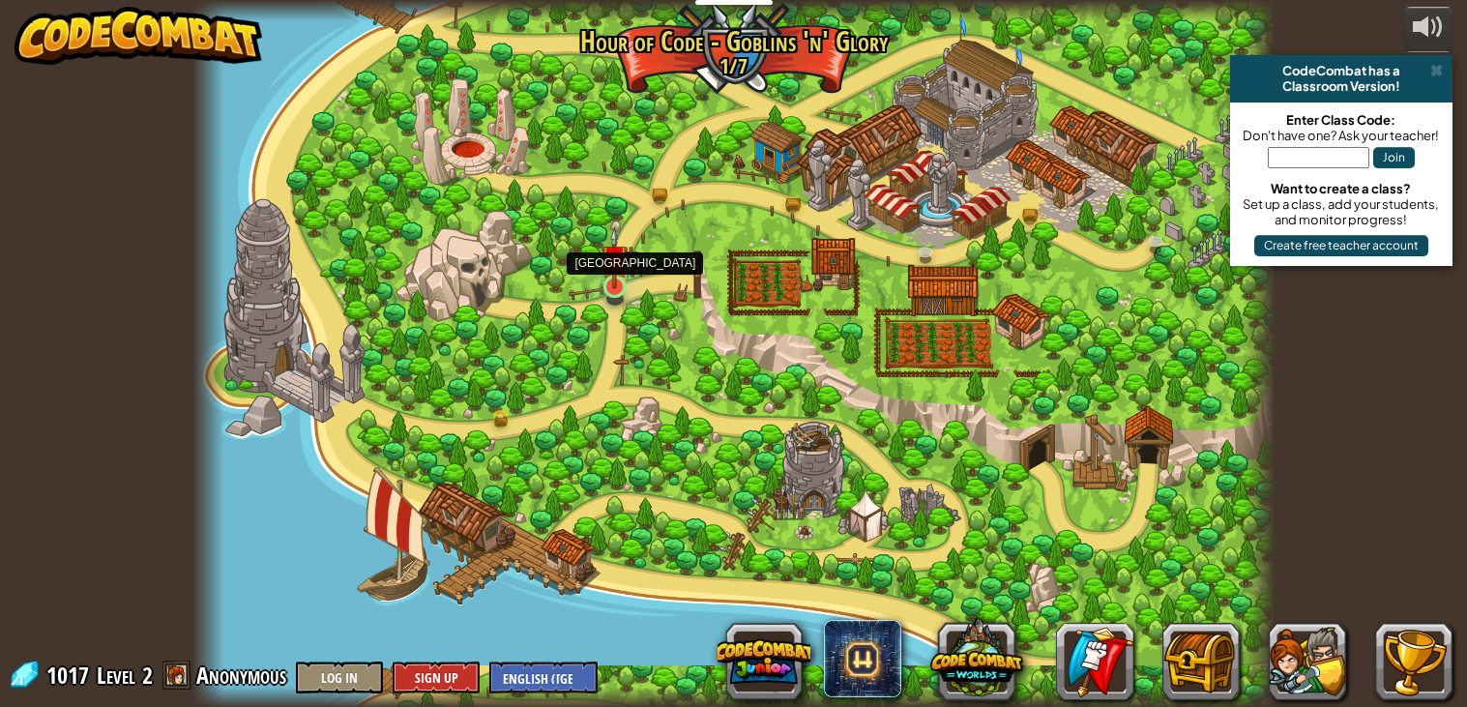
click at [613, 286] on img at bounding box center [614, 258] width 27 height 62
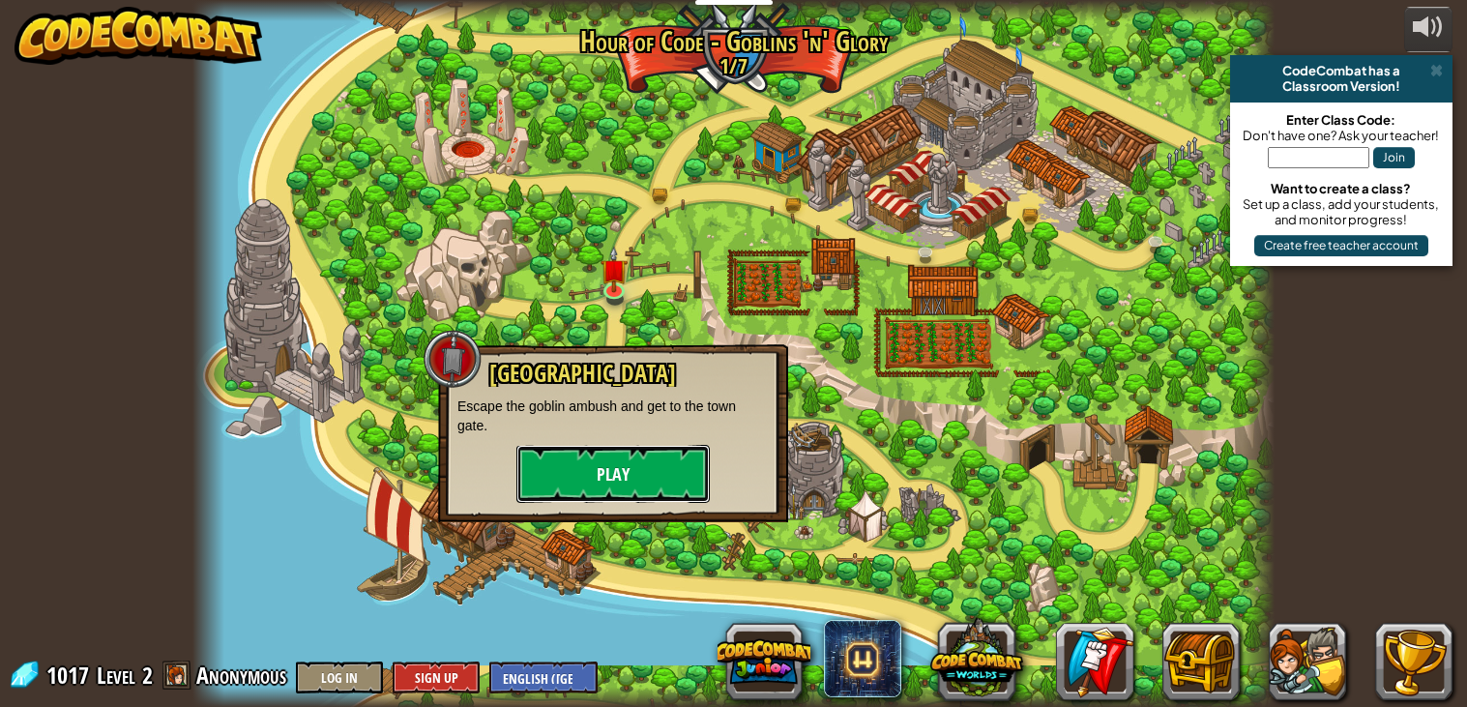
click at [669, 464] on button "Play" at bounding box center [612, 474] width 193 height 58
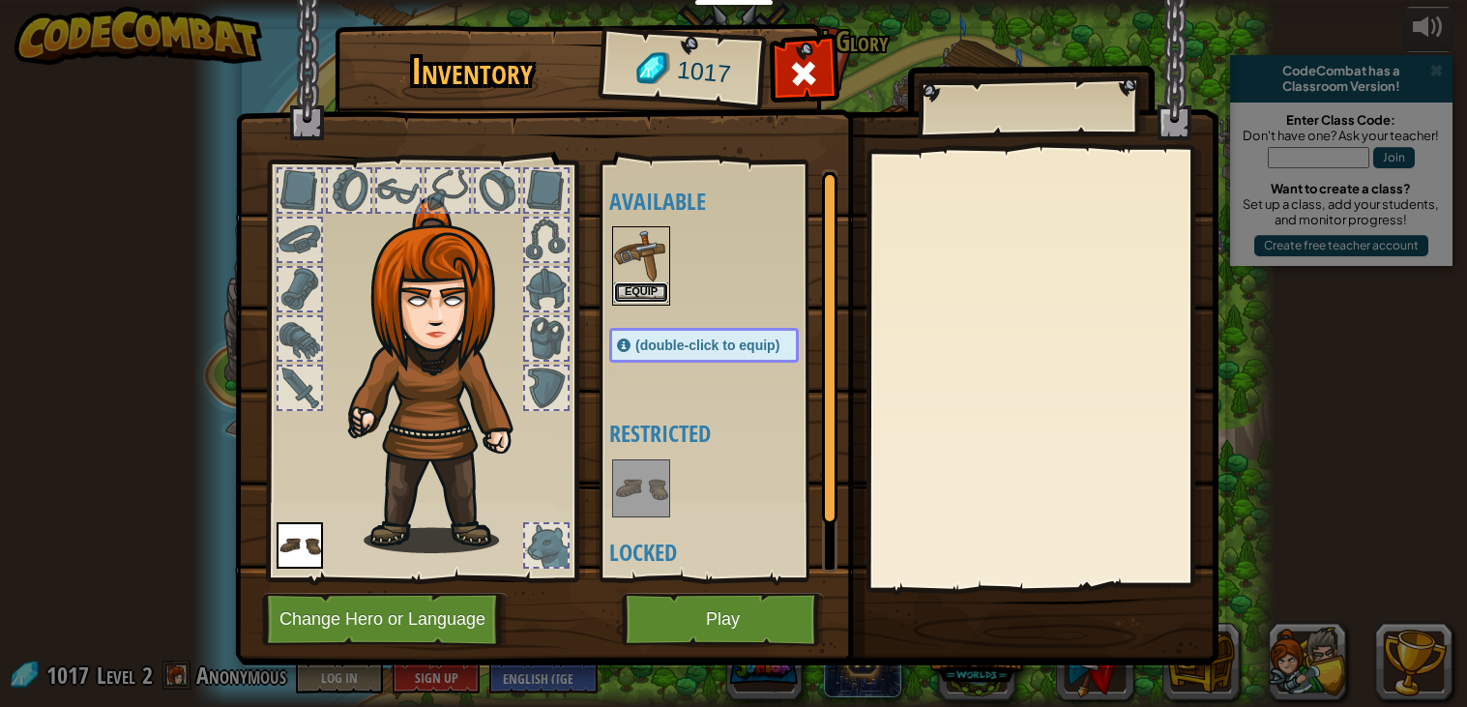
click at [657, 296] on button "Equip" at bounding box center [641, 292] width 54 height 20
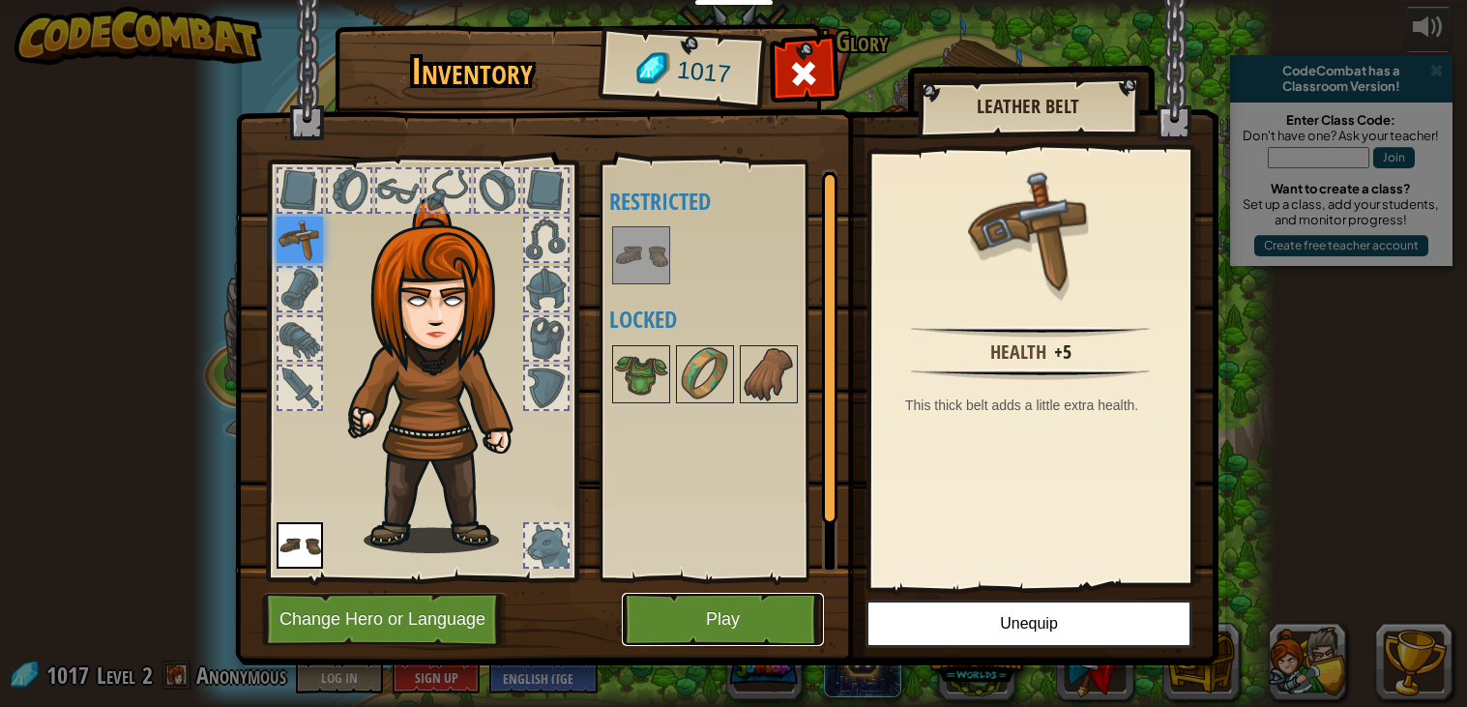
click at [803, 600] on button "Play" at bounding box center [723, 619] width 202 height 53
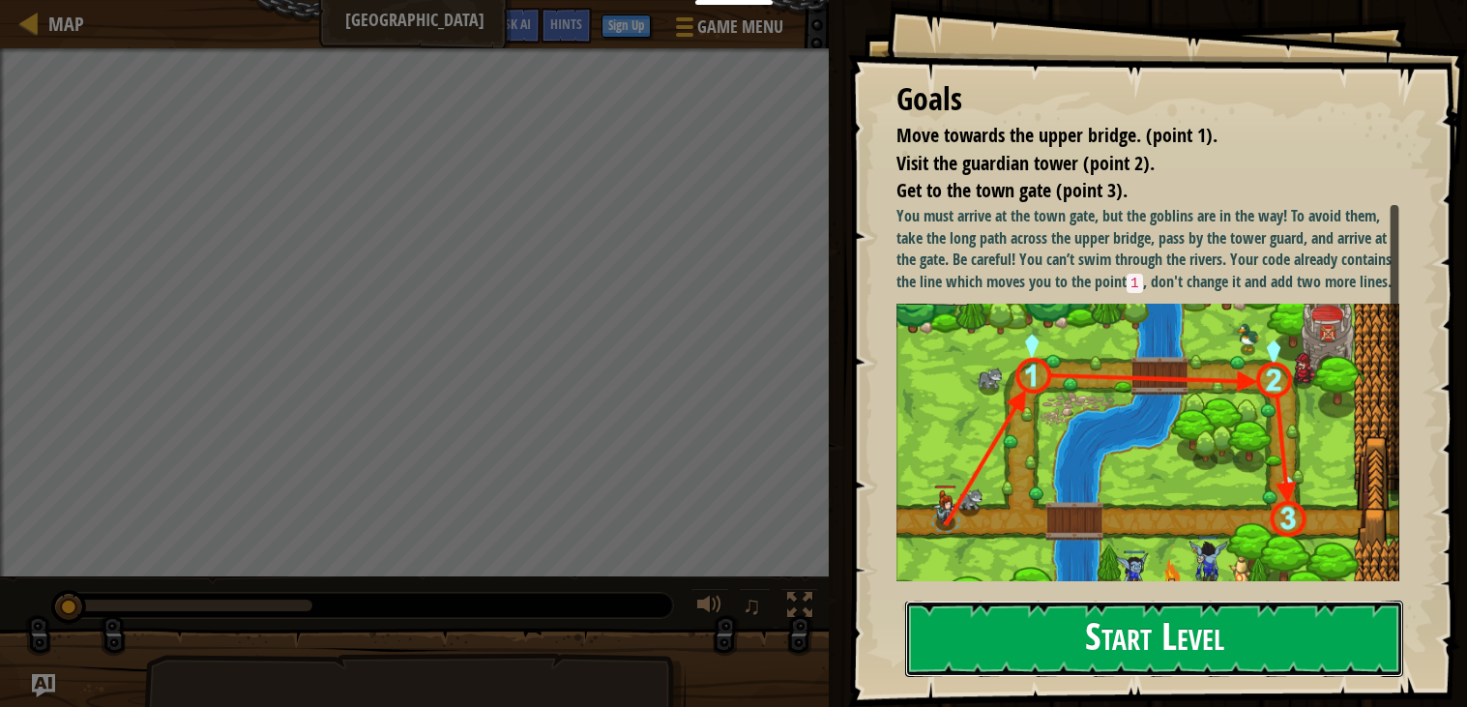
click at [1088, 626] on button "Start Level" at bounding box center [1154, 638] width 498 height 76
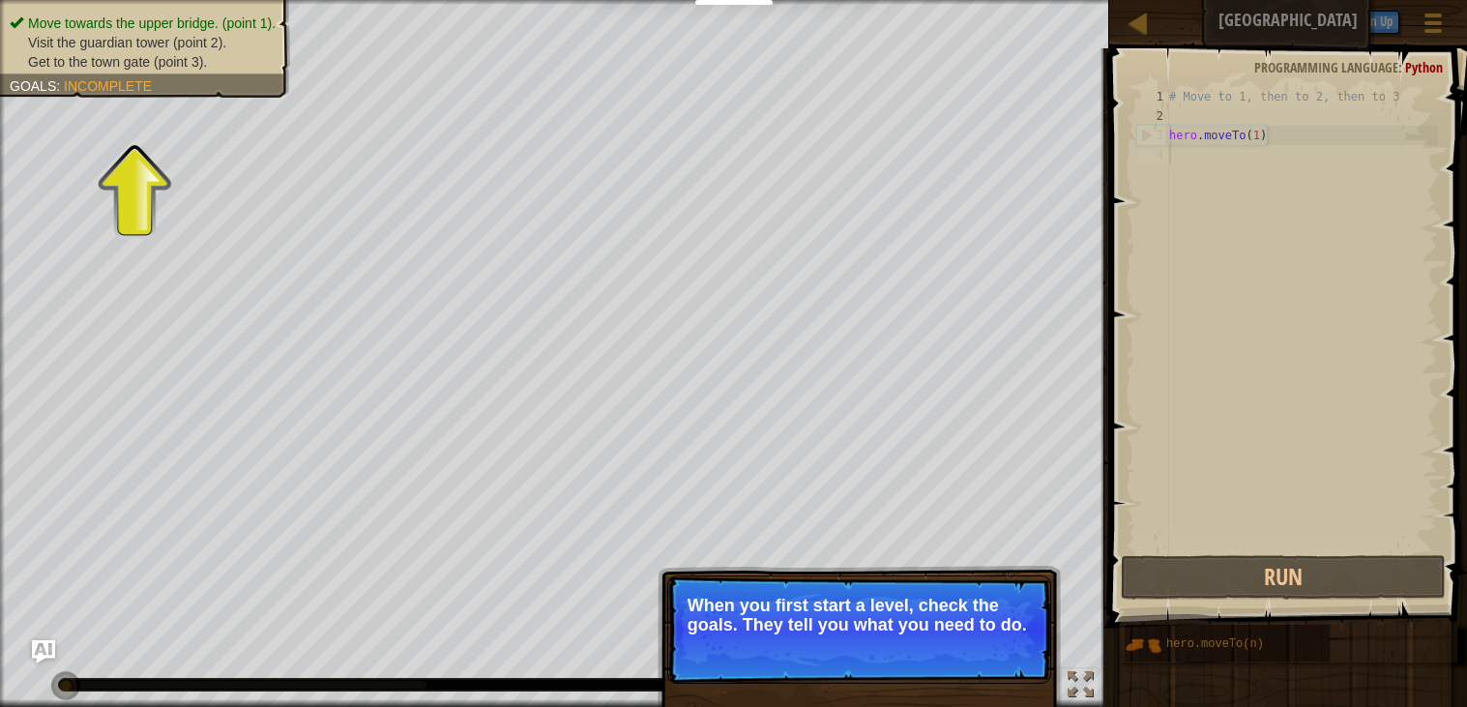
click at [981, 630] on p "When you first start a level, check the goals. They tell you what you need to d…" at bounding box center [859, 615] width 343 height 39
click at [1011, 654] on button "Continue" at bounding box center [995, 650] width 80 height 25
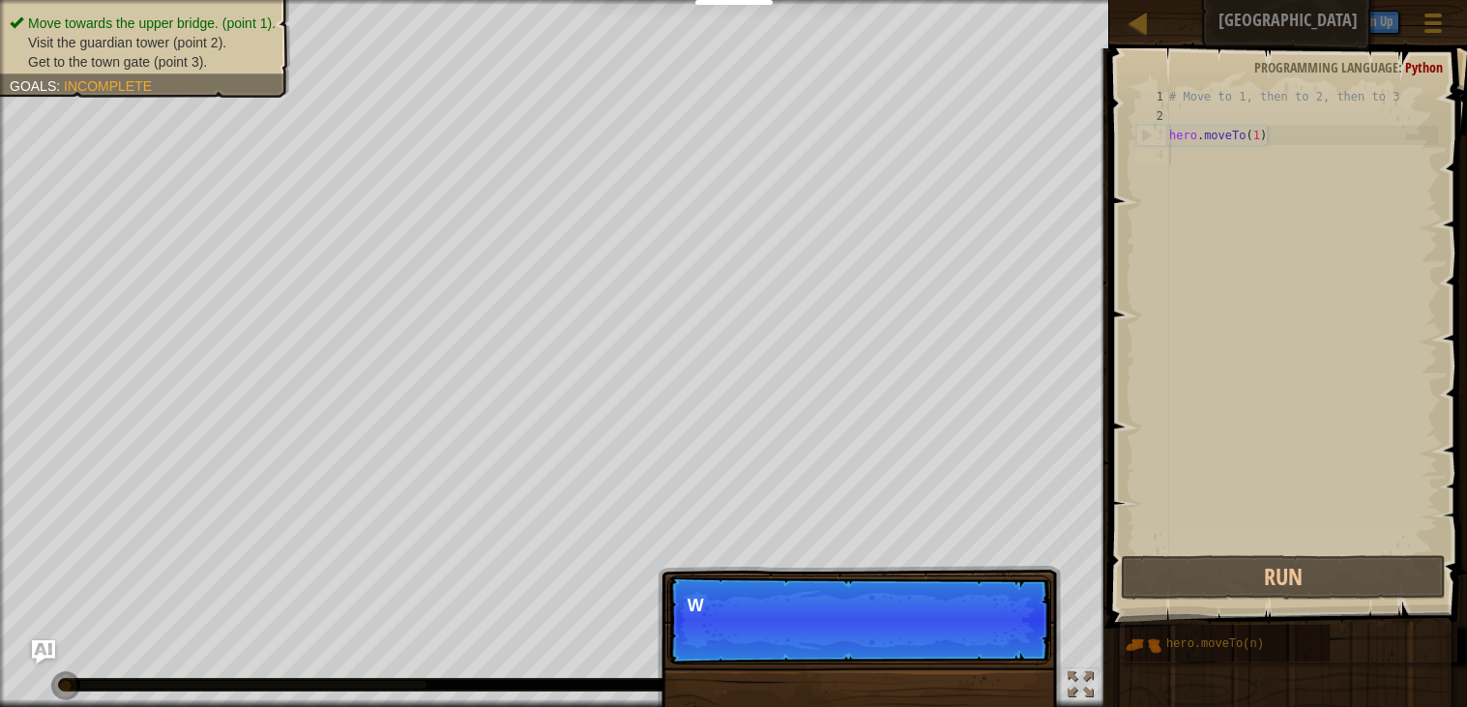
scroll to position [9, 0]
click at [1010, 646] on p "Skip (esc) Continue We need to avoid the" at bounding box center [859, 619] width 384 height 89
click at [1010, 646] on p "Skip (esc) Continue We need to avoid the goblins' ambus" at bounding box center [859, 619] width 384 height 89
click at [1010, 646] on p "Skip (esc) Continue We need to avoid the goblins' ambush." at bounding box center [859, 619] width 384 height 89
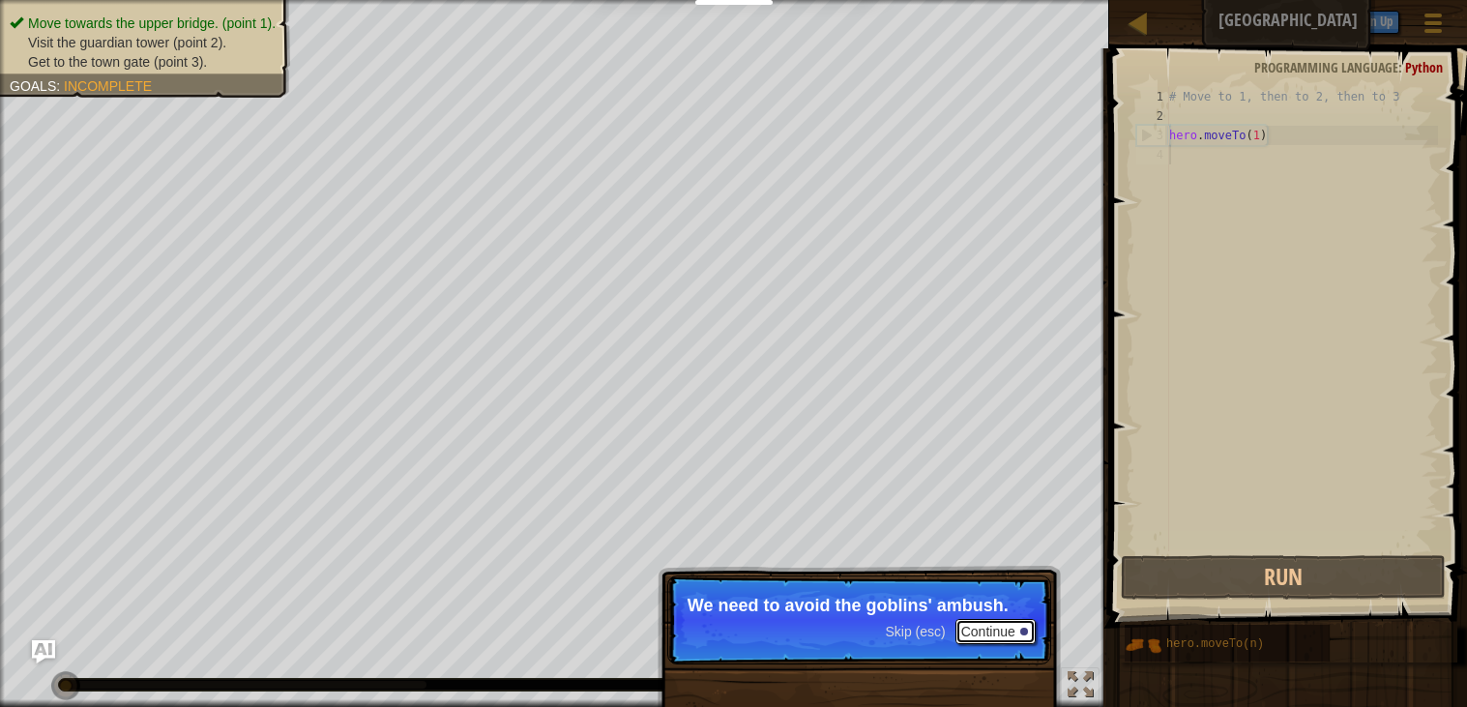
click at [1005, 637] on button "Continue" at bounding box center [995, 631] width 80 height 25
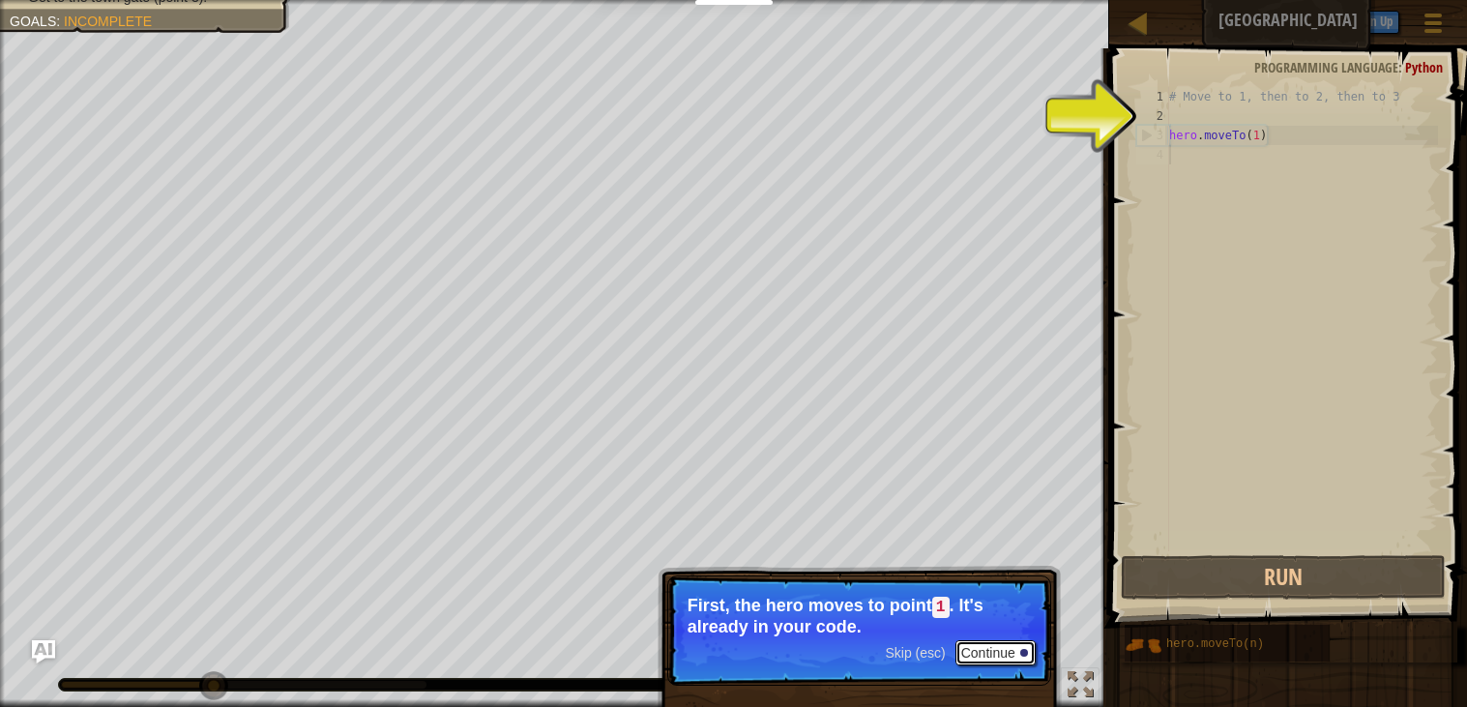
click at [981, 654] on button "Continue" at bounding box center [995, 652] width 80 height 25
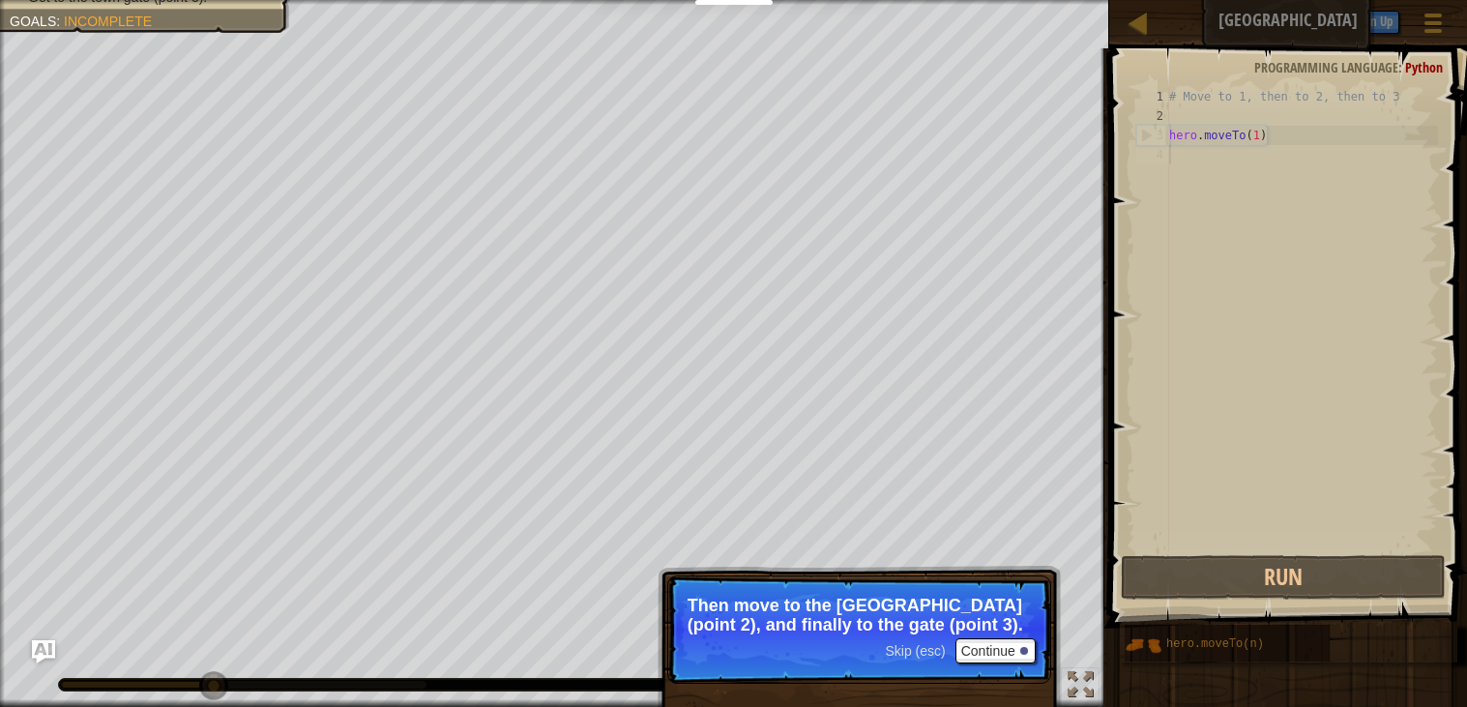
click at [1000, 663] on p "Skip (esc) Continue Then move to the [GEOGRAPHIC_DATA] (point 2), and finally t…" at bounding box center [859, 629] width 384 height 108
click at [996, 653] on button "Continue" at bounding box center [995, 650] width 80 height 25
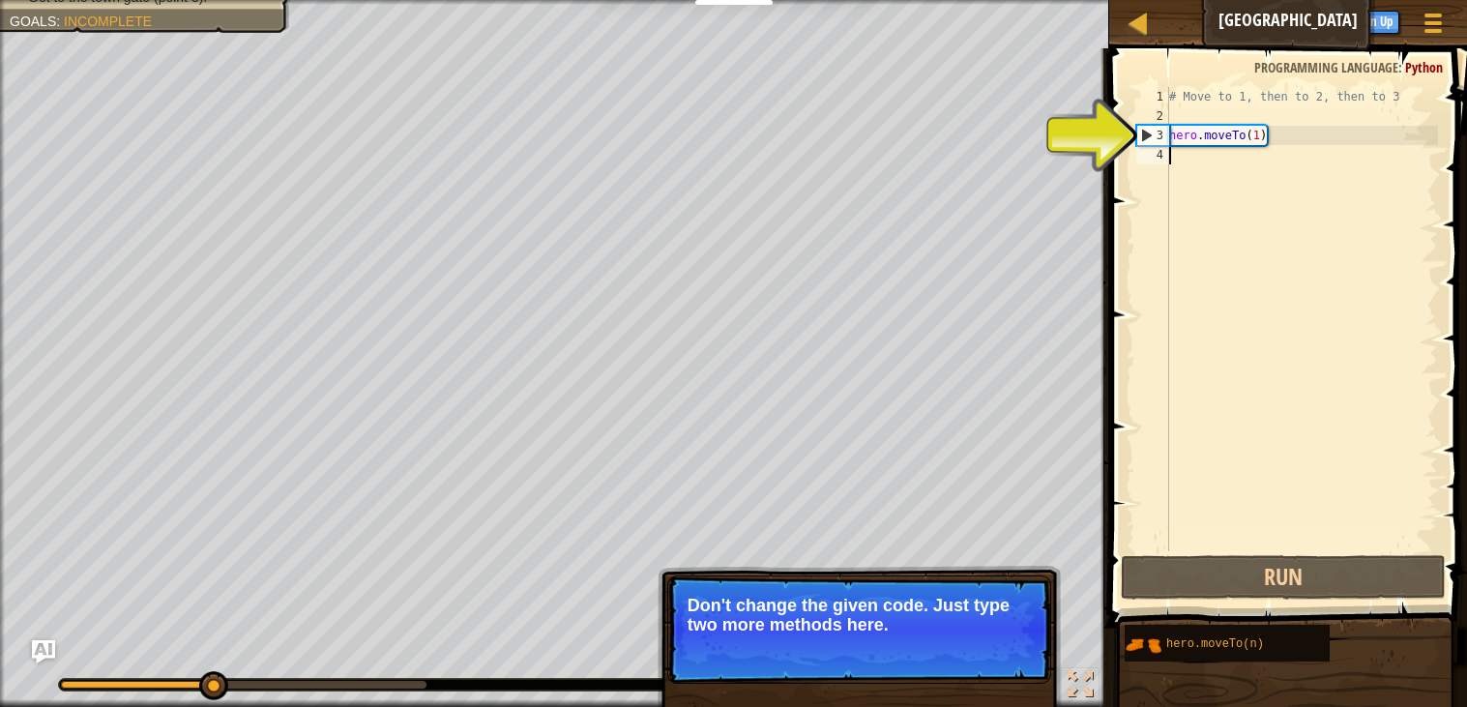
click at [1273, 155] on div "# Move to 1, then to 2, then to 3 hero . moveTo ( 1 )" at bounding box center [1301, 338] width 273 height 503
click at [1217, 153] on div "# Move to 1, then to 2, then to 3 hero . moveTo ( 1 )" at bounding box center [1301, 338] width 273 height 503
click at [1206, 151] on div "# Move to 1, then to 2, then to 3 hero . moveTo ( 1 )" at bounding box center [1301, 338] width 273 height 503
click at [1199, 157] on div "# Move to 1, then to 2, then to 3 hero . moveTo ( 1 )" at bounding box center [1301, 338] width 273 height 503
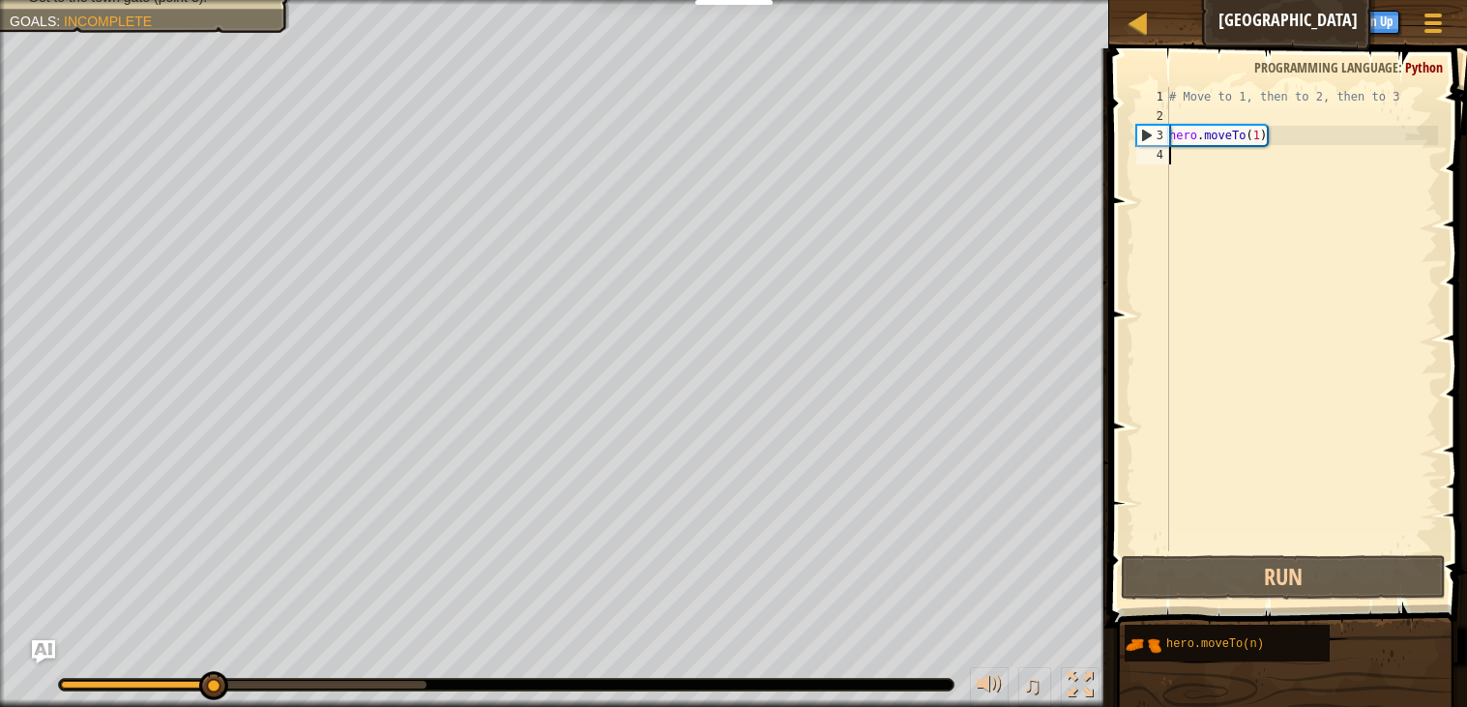
click at [1187, 172] on div "# Move to 1, then to 2, then to 3 hero . moveTo ( 1 )" at bounding box center [1301, 338] width 273 height 503
click at [1195, 161] on div "# Move to 1, then to 2, then to 3 hero . moveTo ( 1 )" at bounding box center [1301, 338] width 273 height 503
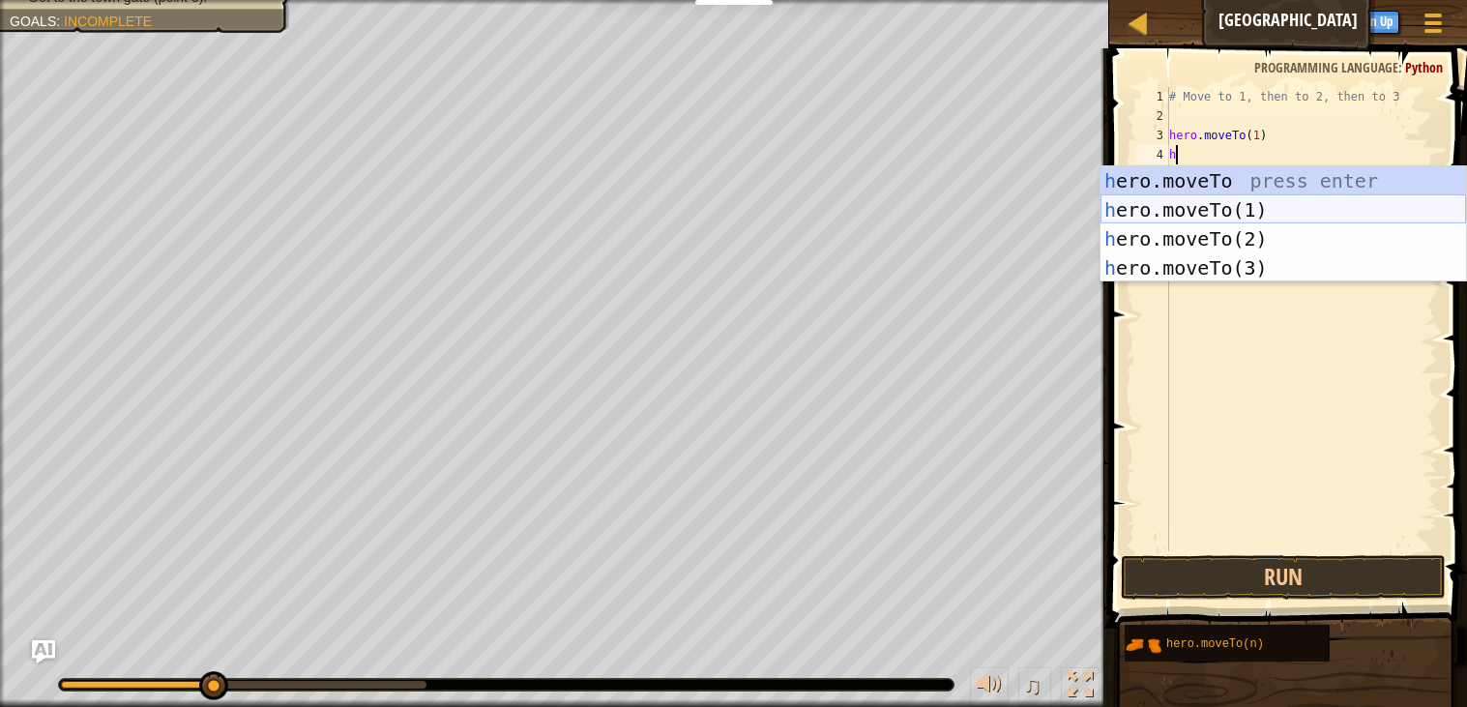
click at [1209, 207] on div "h ero.moveTo press enter h ero.moveTo(1) press enter h ero.moveTo(2) press ente…" at bounding box center [1283, 253] width 366 height 174
type textarea "hero.moveTo(1)"
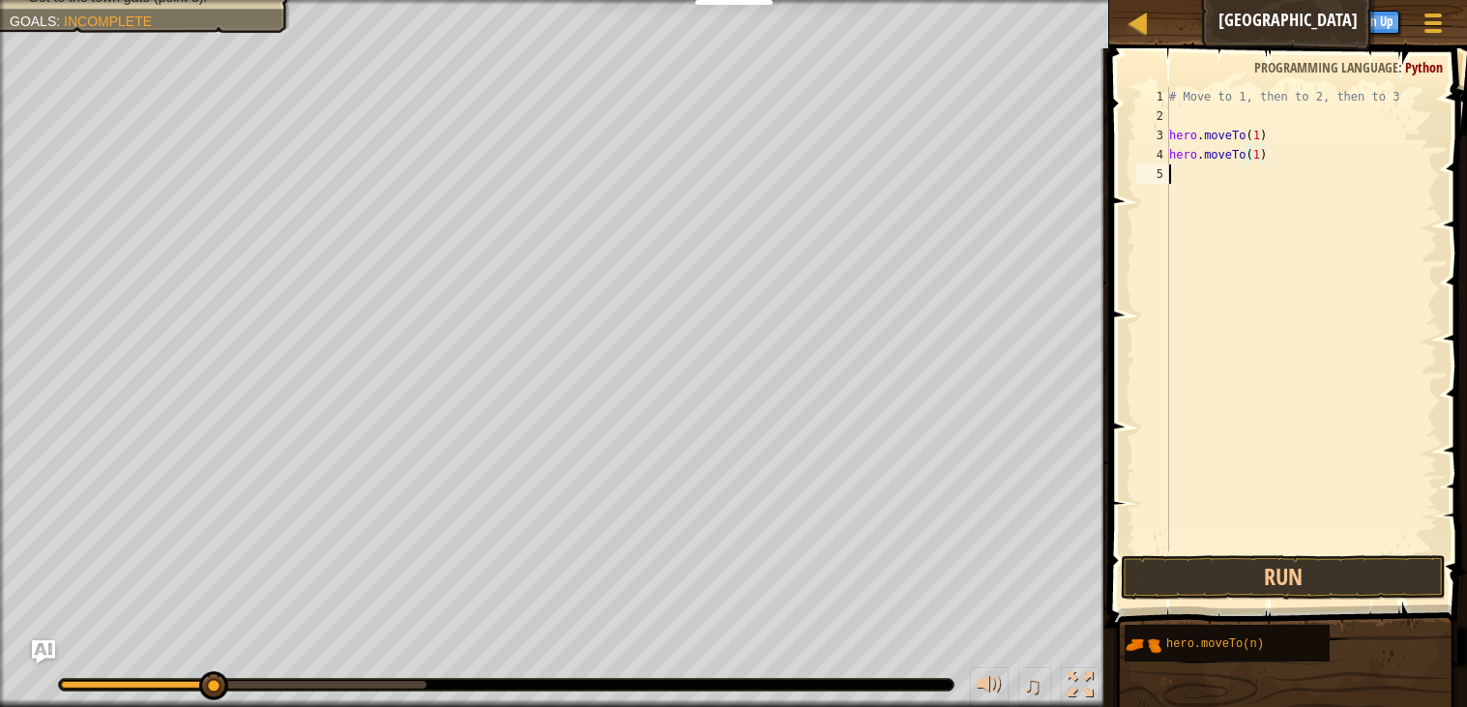
click at [1206, 169] on div "# Move to 1, then to 2, then to 3 hero . moveTo ( 1 ) hero . moveTo ( 1 )" at bounding box center [1301, 338] width 273 height 503
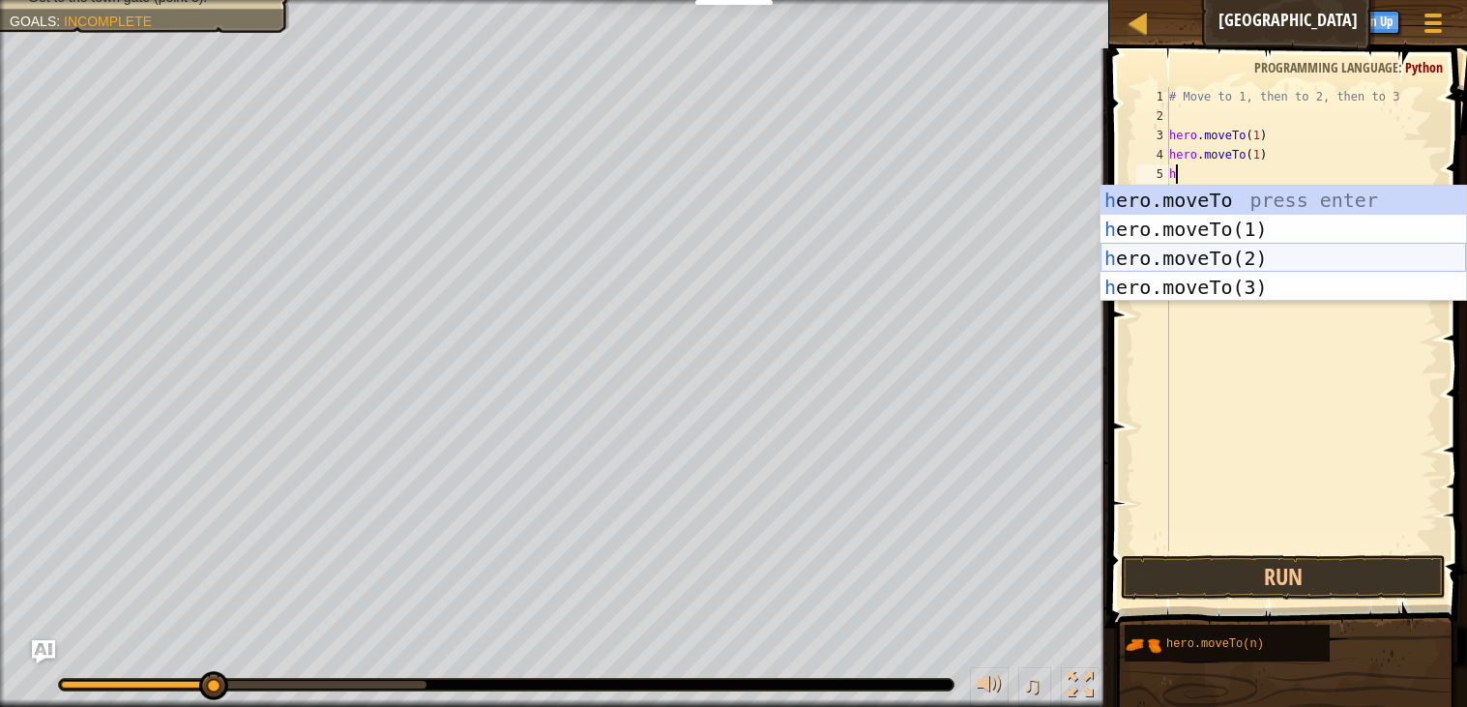
click at [1233, 258] on div "h ero.moveTo press enter h ero.moveTo(1) press enter h ero.moveTo(2) press ente…" at bounding box center [1283, 273] width 366 height 174
type textarea "hero.moveTo(2)"
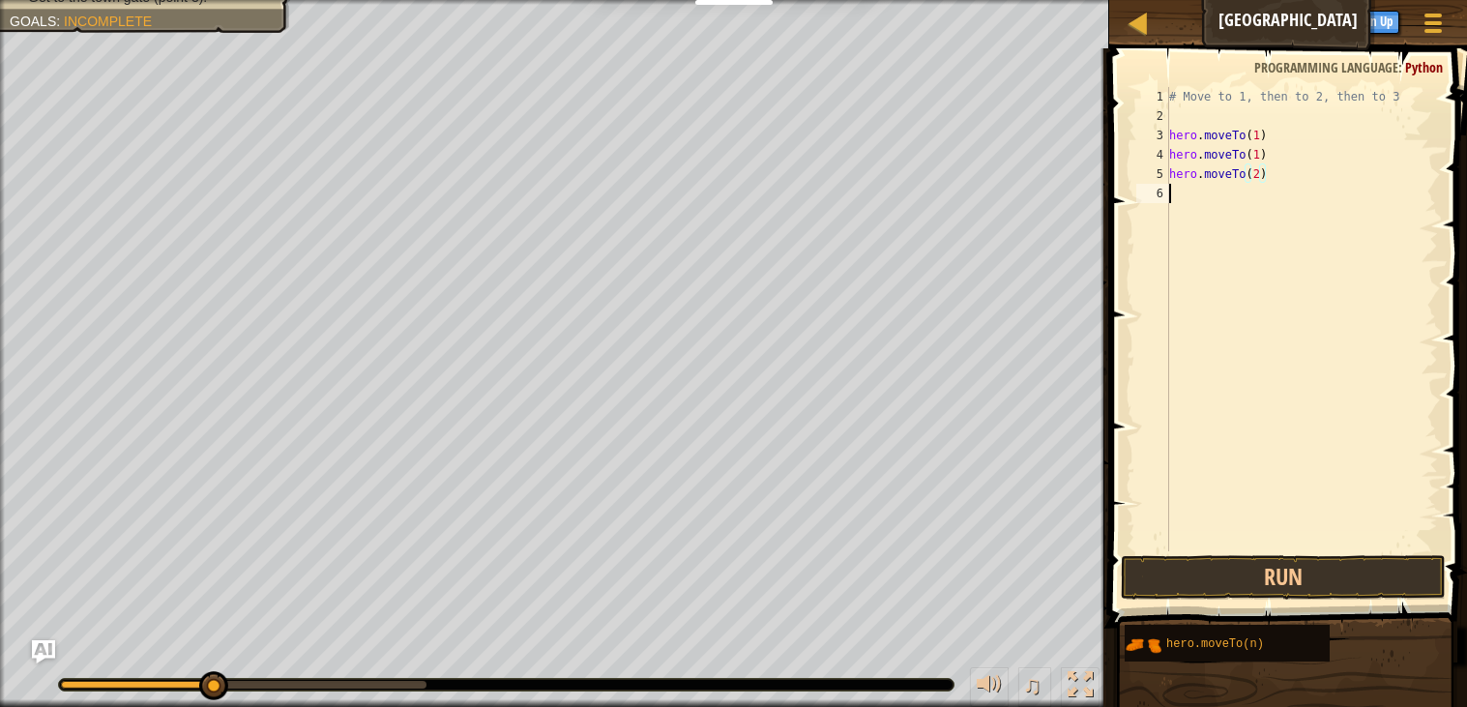
click at [1210, 197] on div "# Move to 1, then to 2, then to 3 hero . moveTo ( 1 ) hero . moveTo ( 1 ) hero …" at bounding box center [1301, 338] width 273 height 503
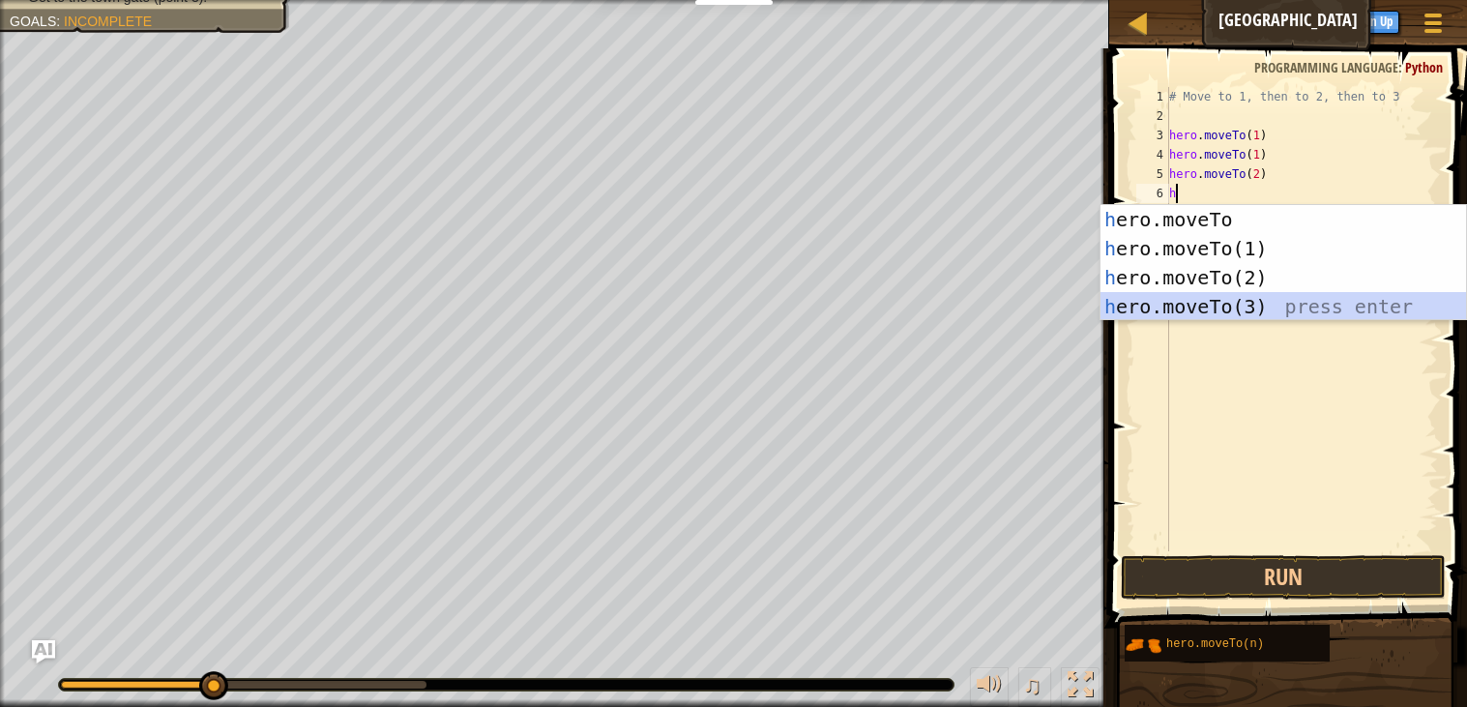
click at [1245, 296] on div "h ero.moveTo press enter h ero.moveTo(1) press enter h ero.moveTo(2) press ente…" at bounding box center [1283, 292] width 366 height 174
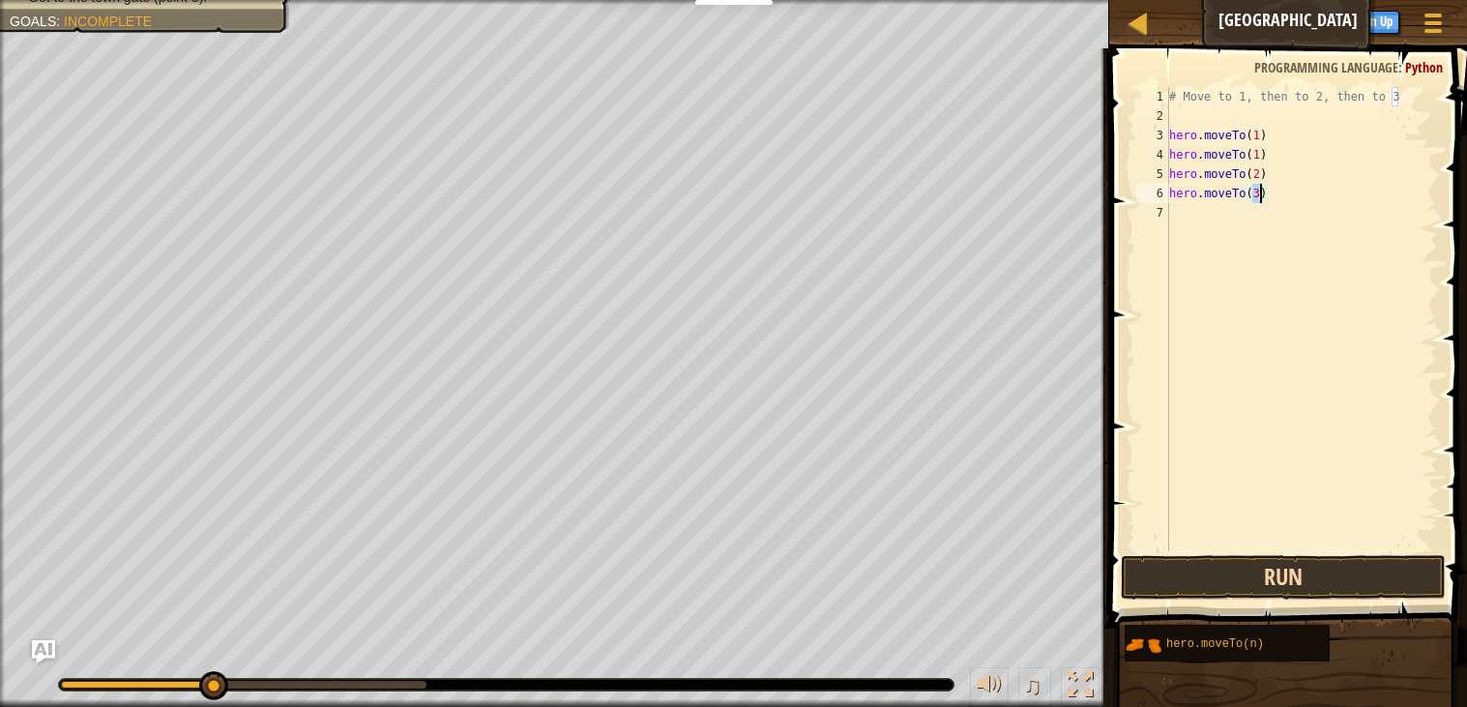
type textarea "hero.moveTo(3)"
click at [1331, 571] on button "Run" at bounding box center [1283, 577] width 325 height 44
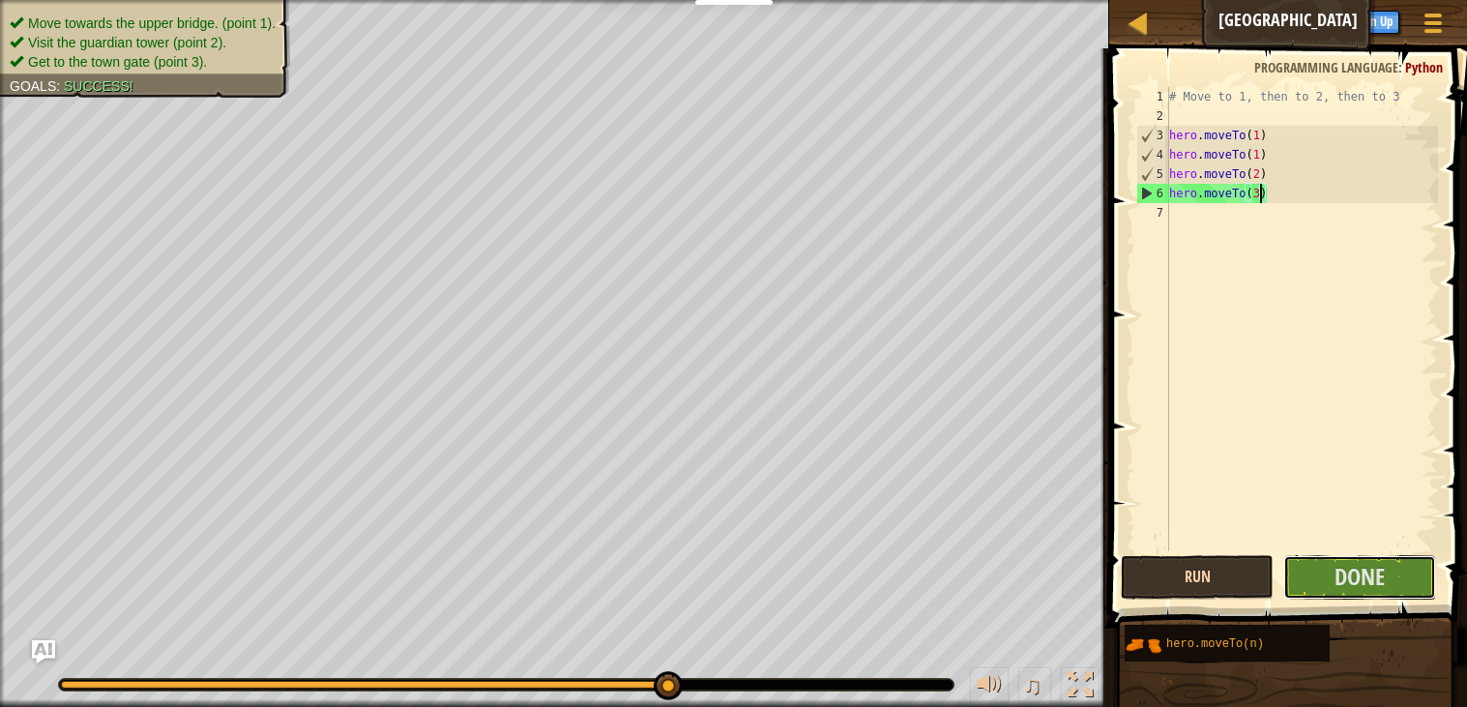
click at [1331, 571] on button "Done" at bounding box center [1359, 577] width 153 height 44
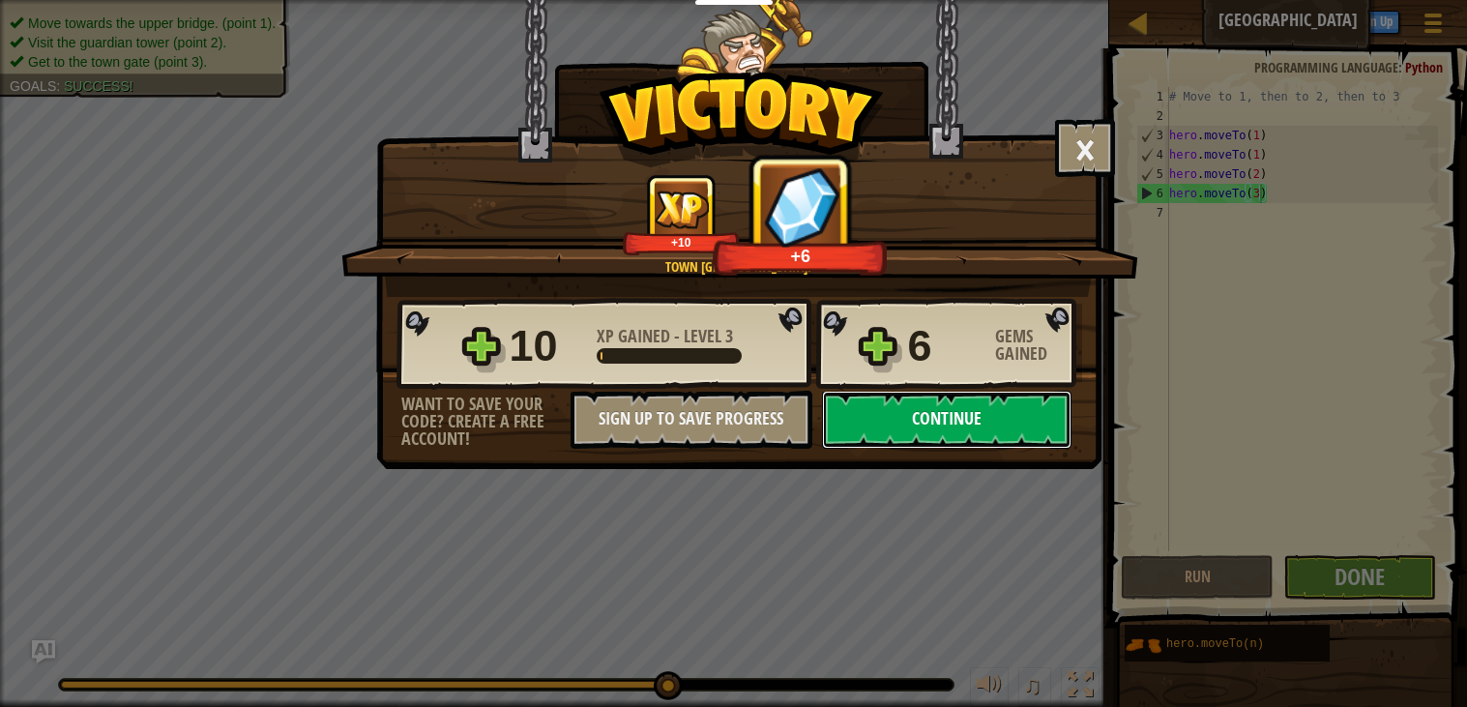
click at [1057, 449] on button "Continue" at bounding box center [946, 420] width 249 height 58
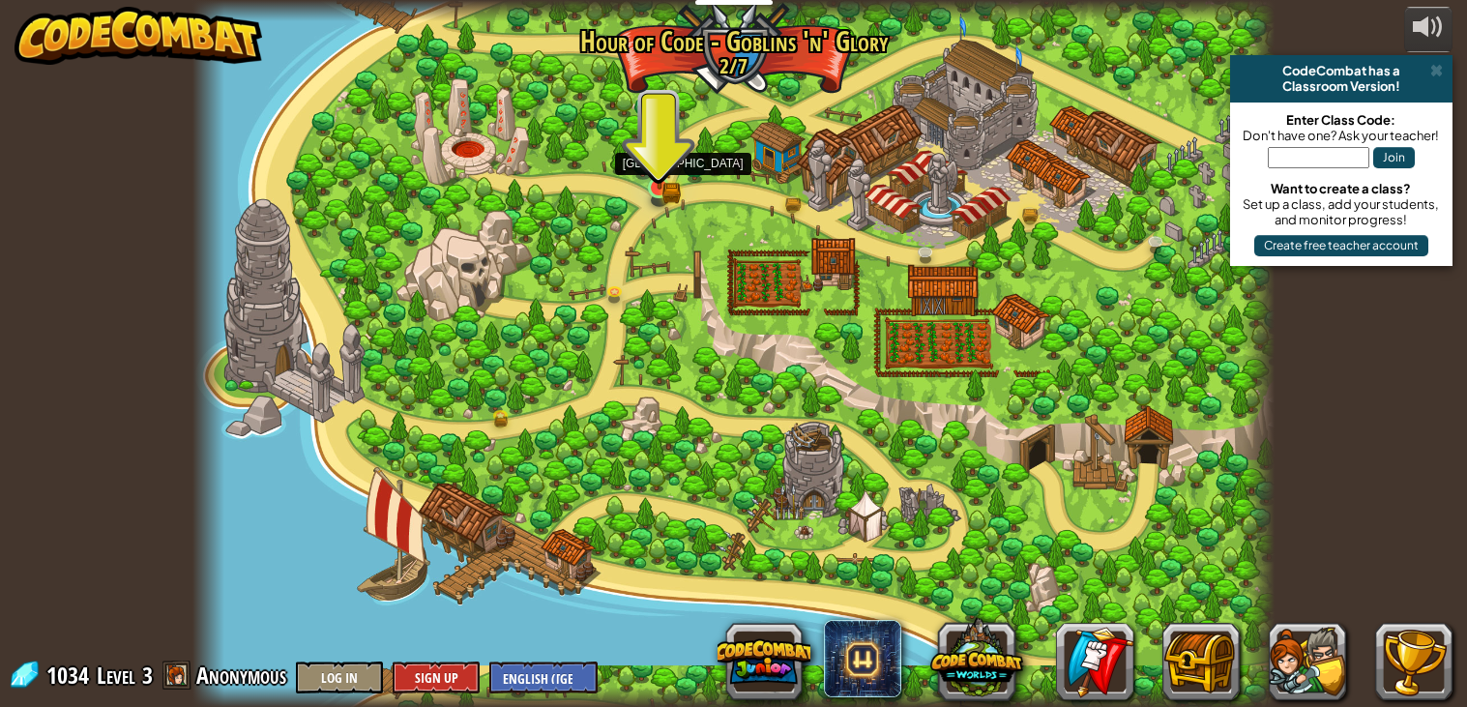
click at [670, 184] on img at bounding box center [659, 160] width 27 height 59
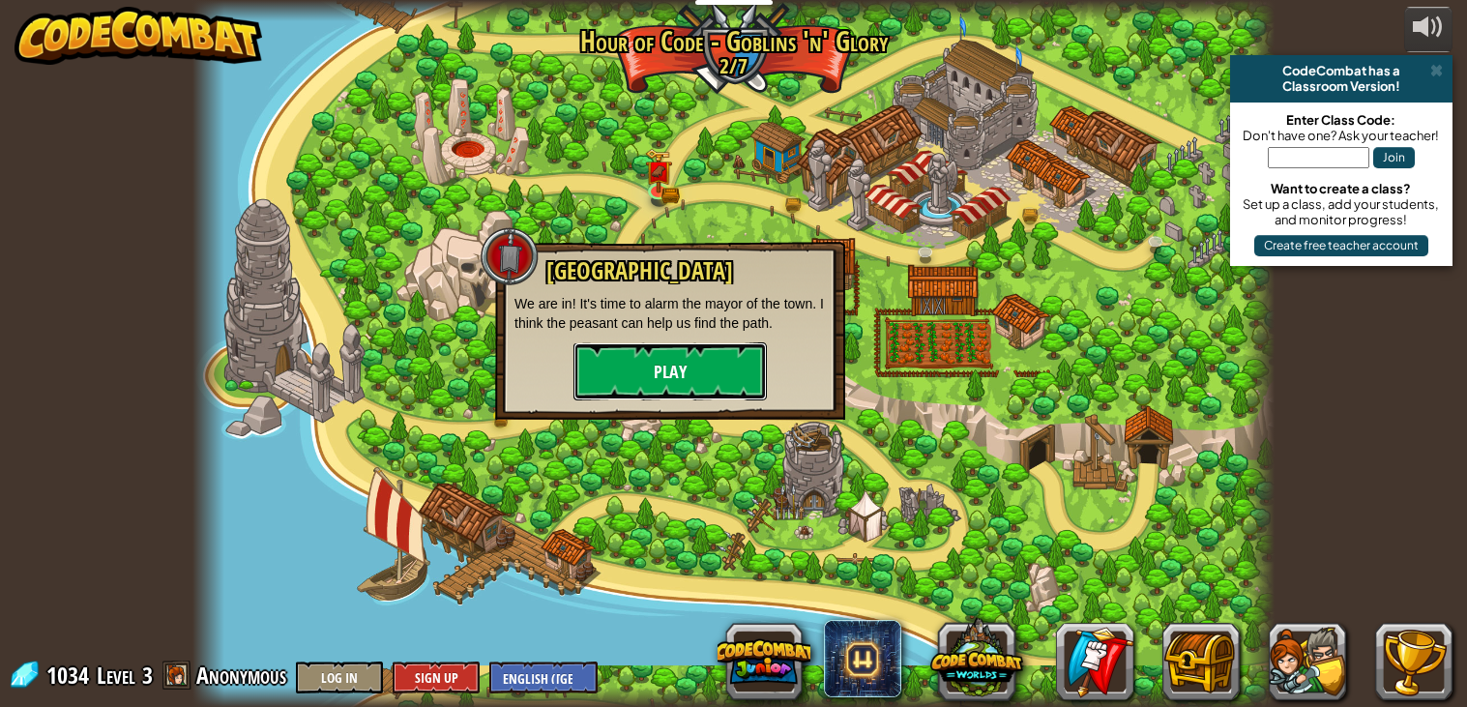
click at [726, 364] on button "Play" at bounding box center [669, 371] width 193 height 58
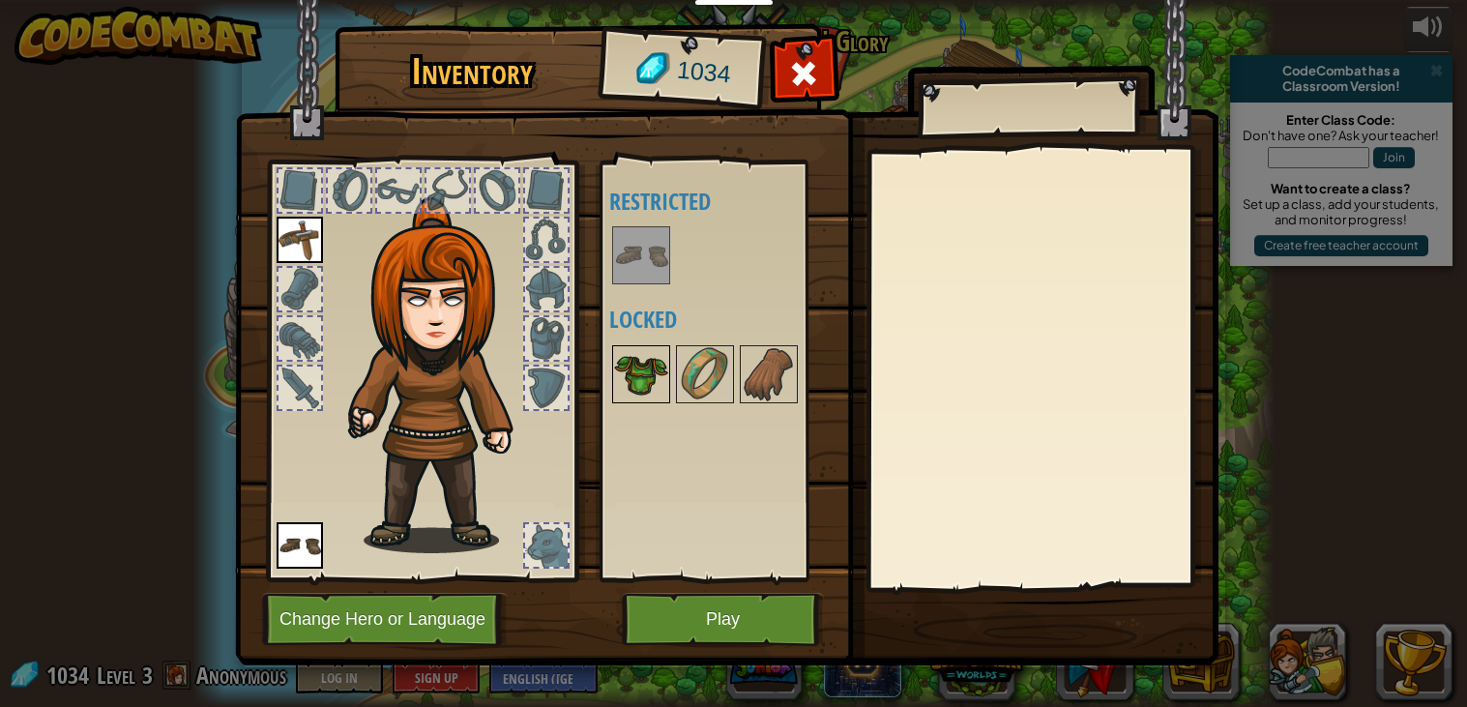
click at [635, 351] on img at bounding box center [641, 374] width 54 height 54
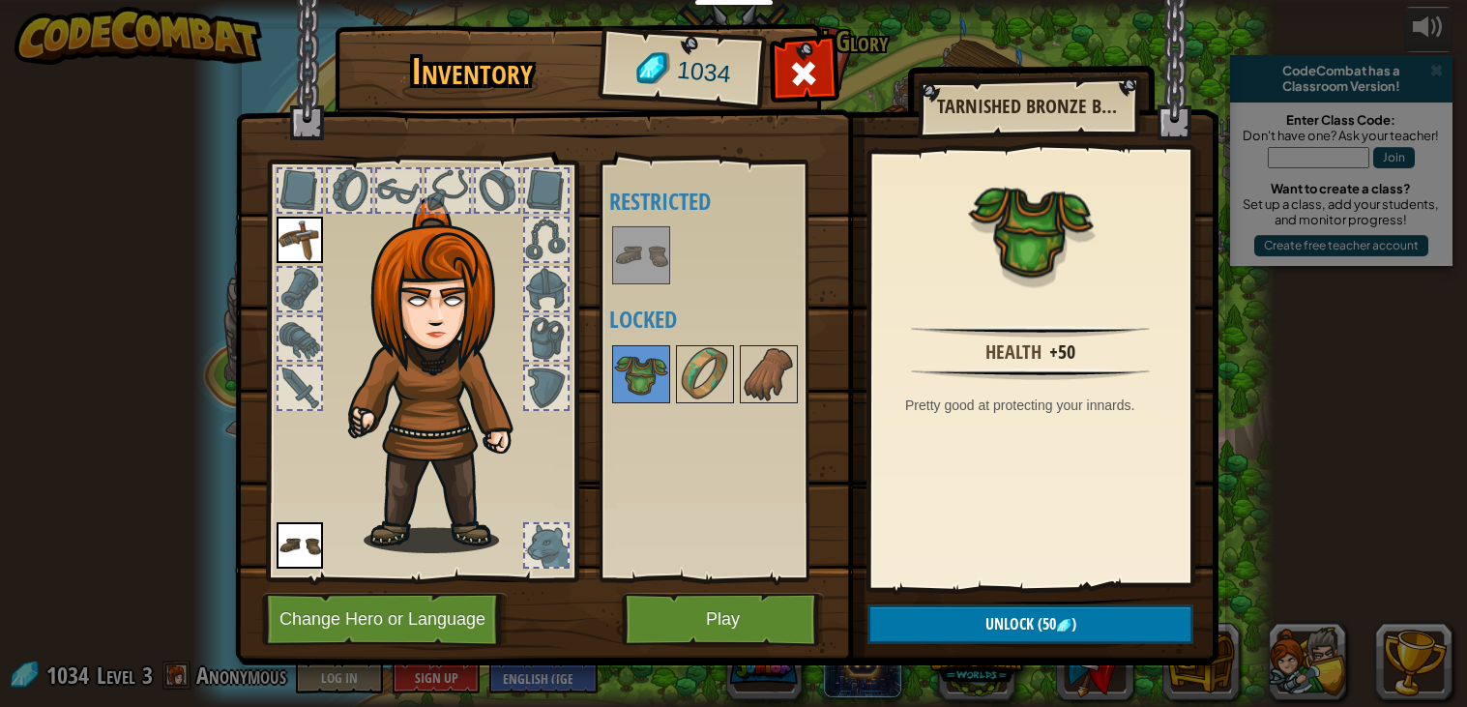
click at [658, 245] on img at bounding box center [641, 255] width 54 height 54
